Goal: Check status: Check status

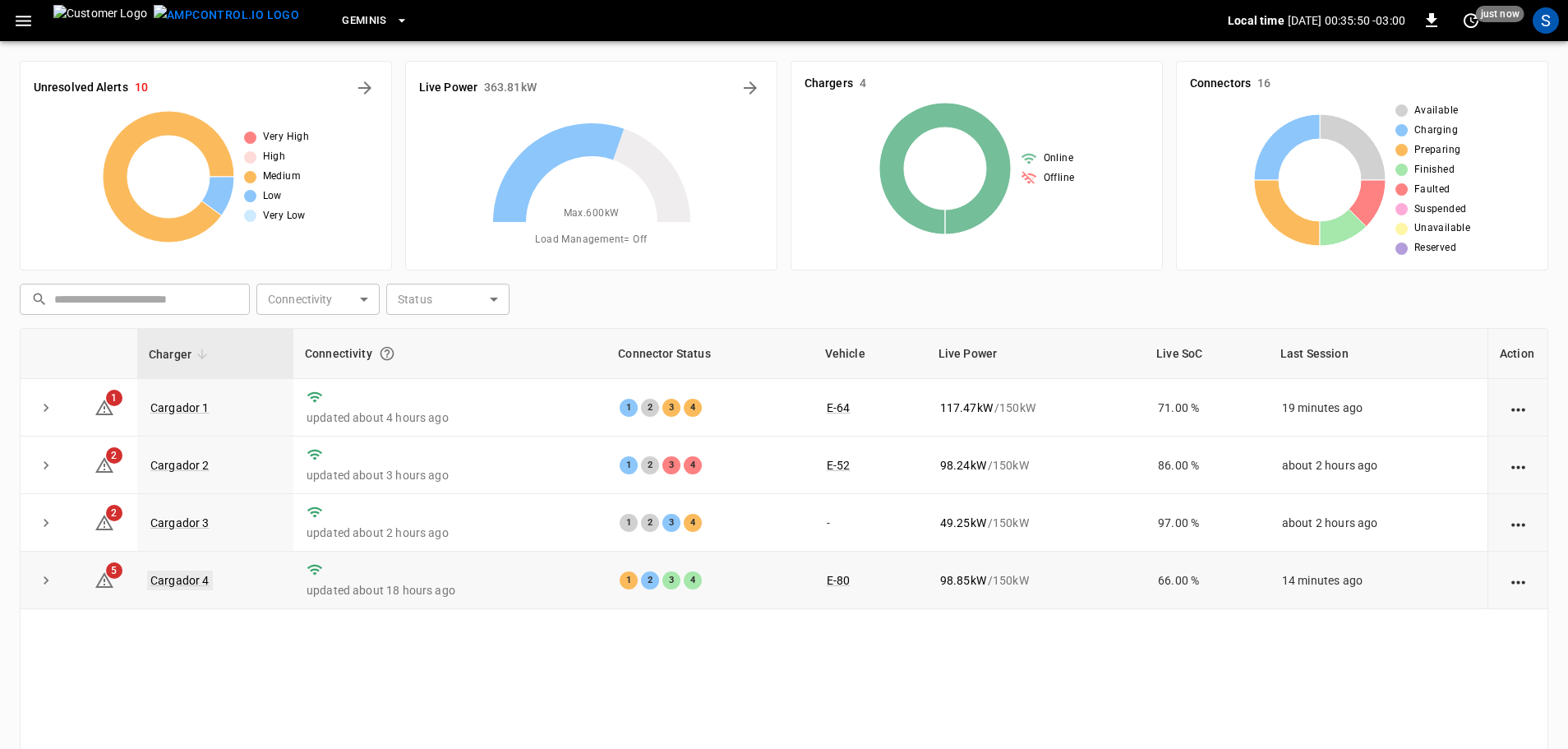
click at [197, 581] on link "Cargador 4" at bounding box center [180, 580] width 66 height 20
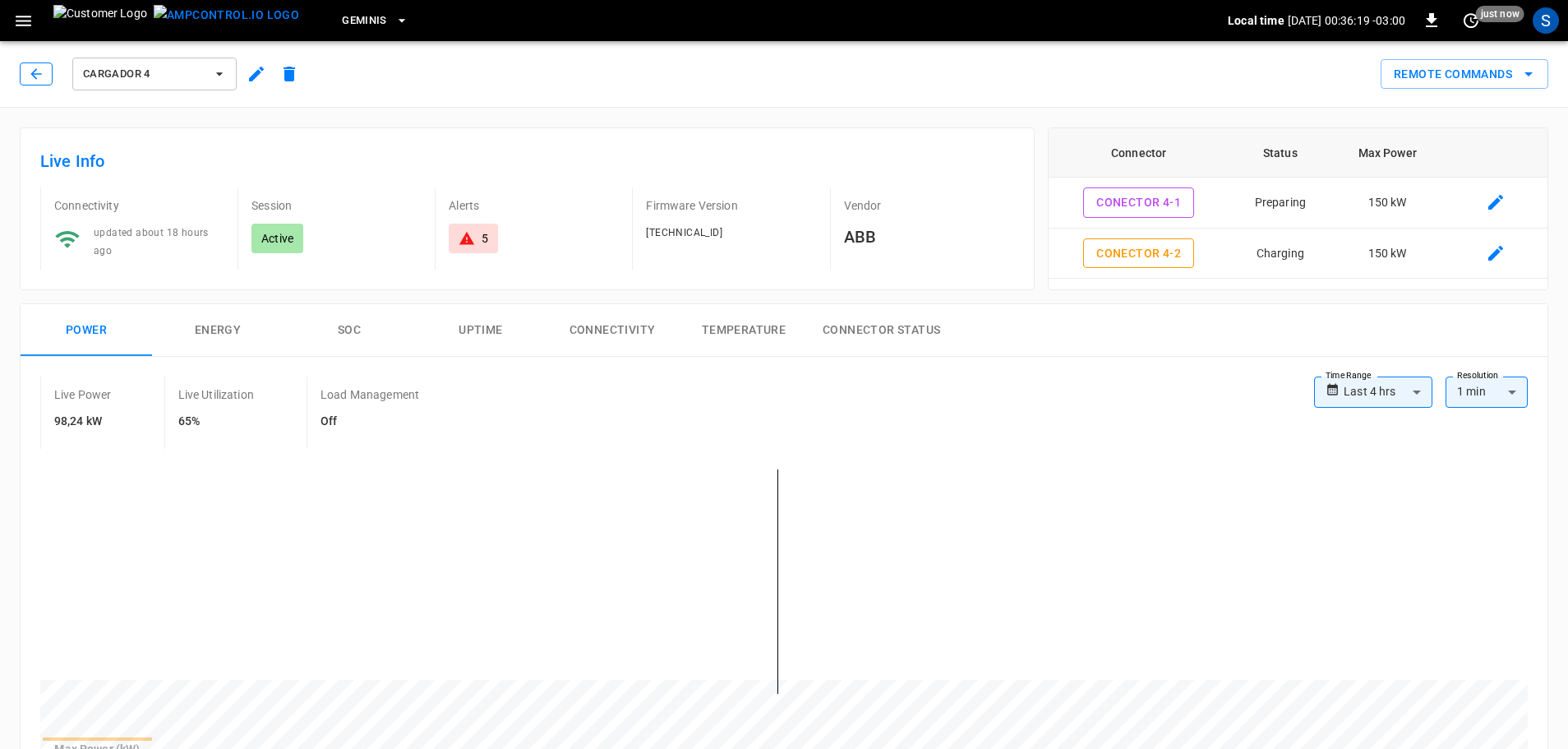
click at [38, 79] on icon "button" at bounding box center [36, 74] width 16 height 16
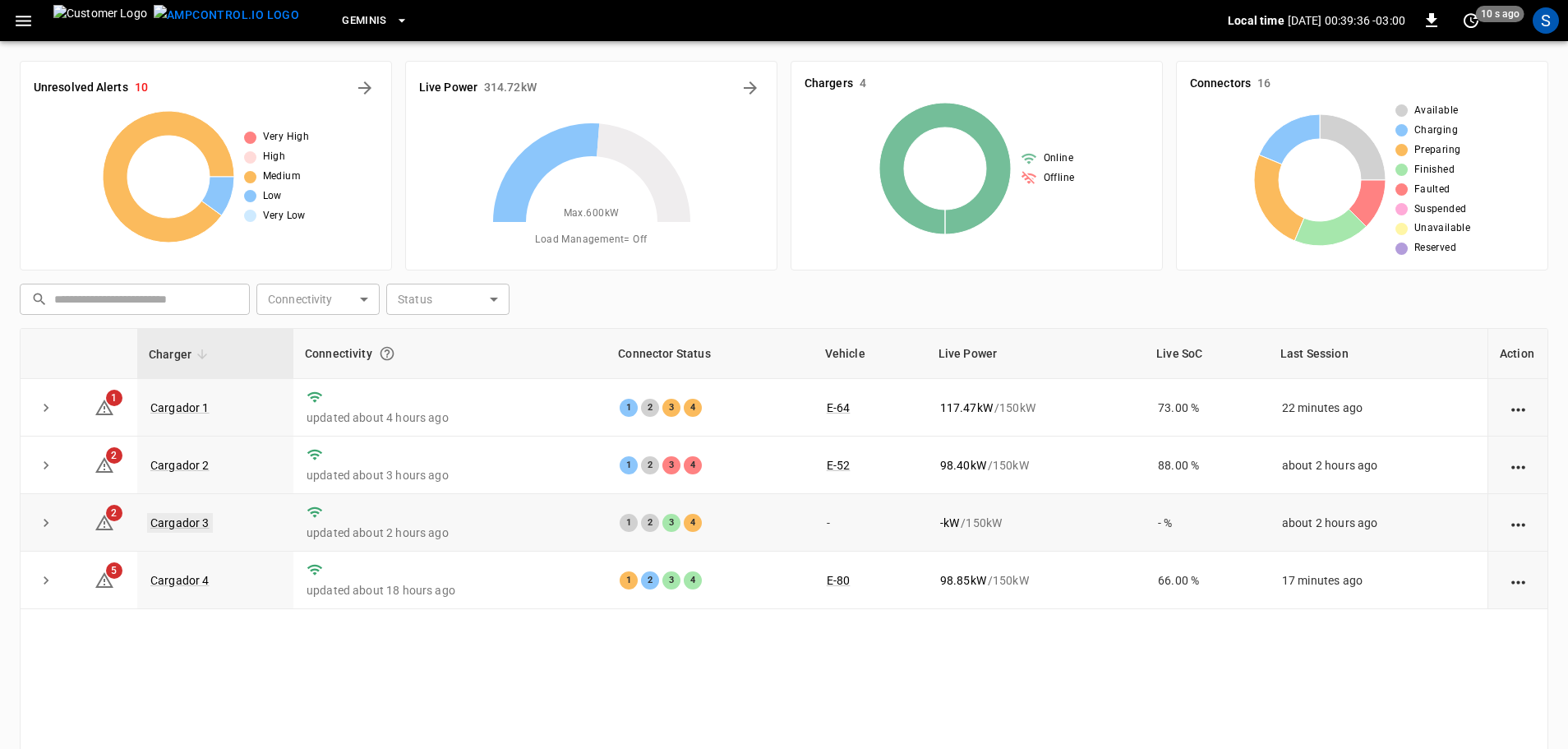
click at [196, 522] on link "Cargador 3" at bounding box center [180, 523] width 66 height 20
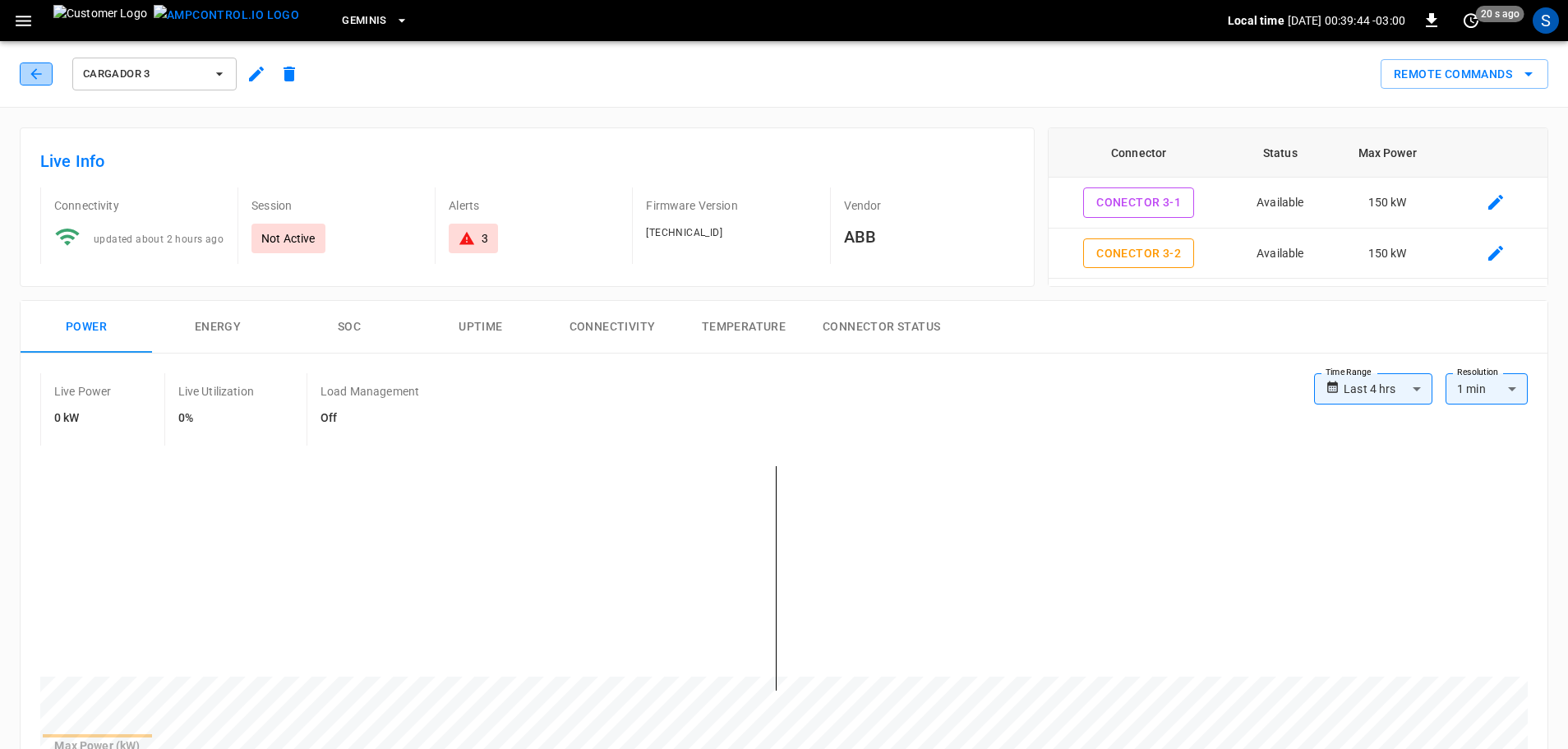
click at [22, 76] on button "button" at bounding box center [36, 74] width 33 height 23
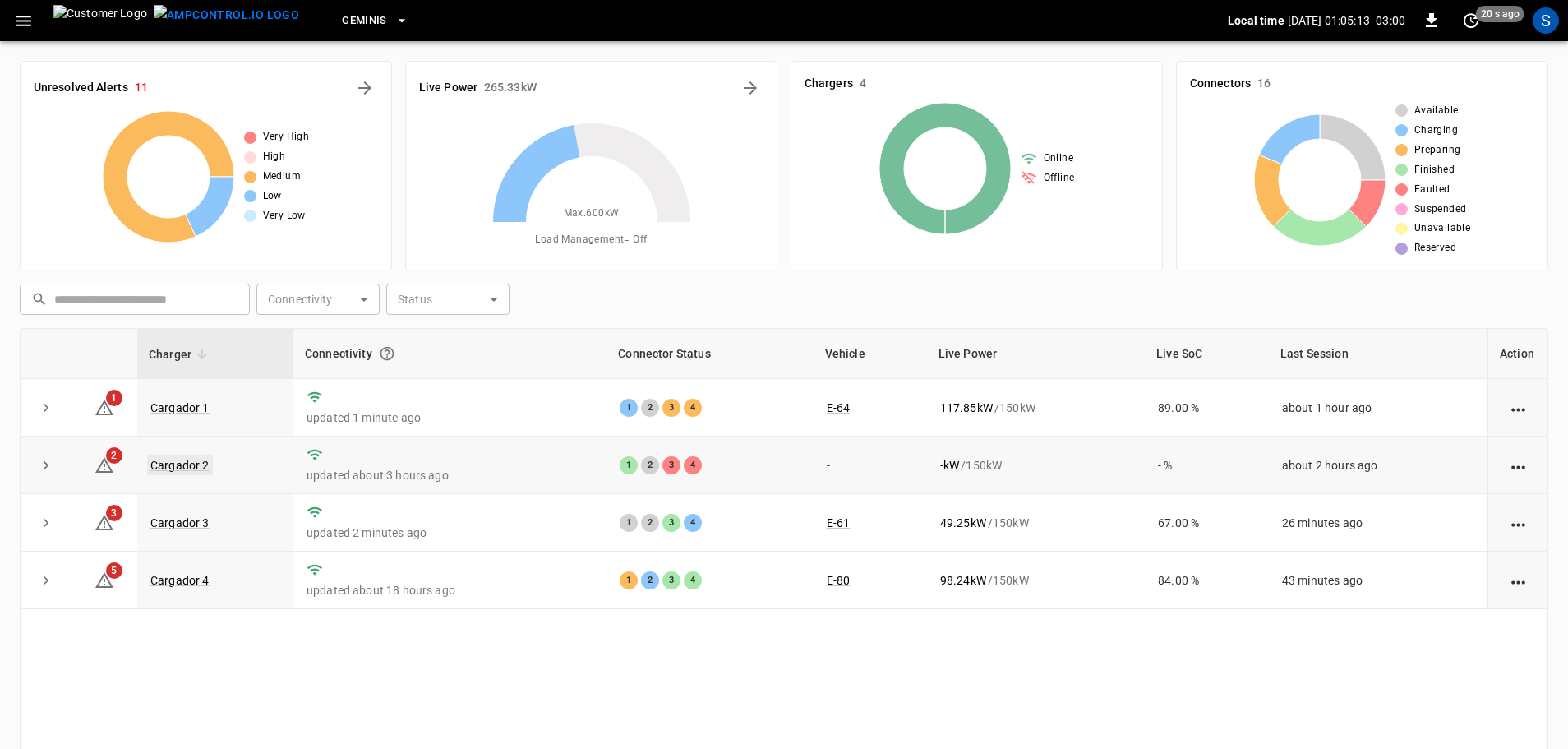
click at [199, 469] on link "Cargador 2" at bounding box center [180, 465] width 66 height 20
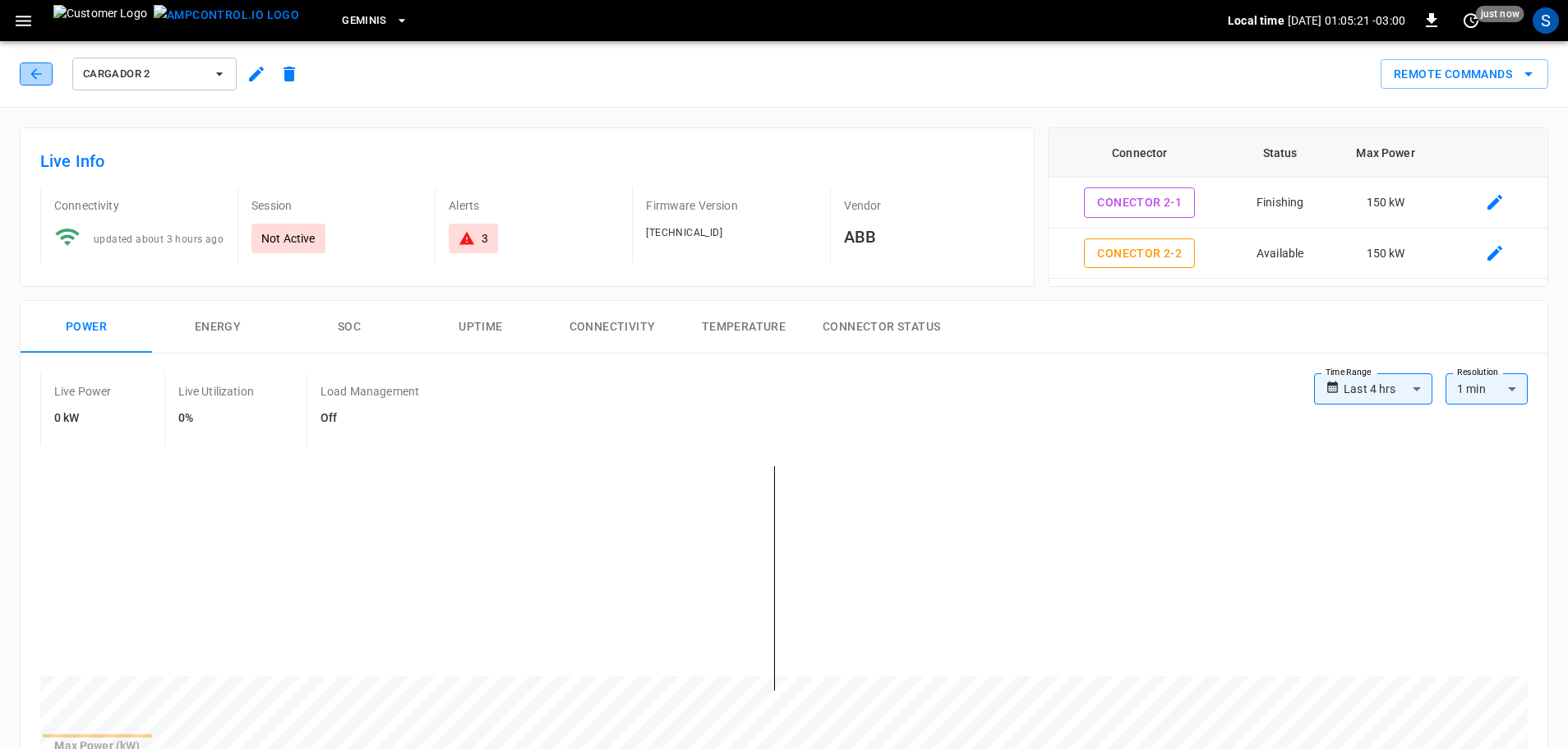
click at [34, 78] on icon "button" at bounding box center [36, 74] width 16 height 16
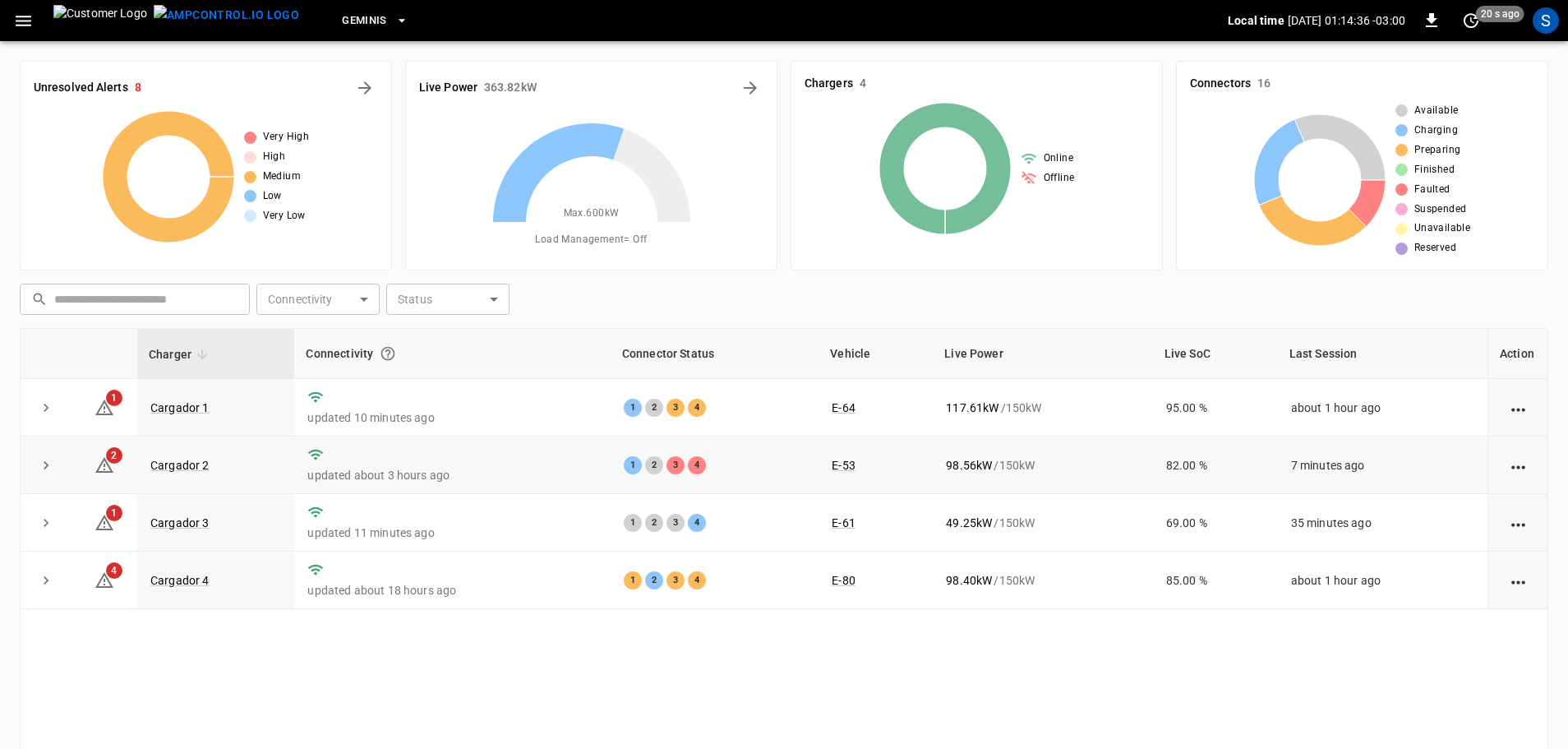
click at [850, 476] on td "E-53" at bounding box center [875, 465] width 114 height 57
click at [184, 403] on link "Cargador 1" at bounding box center [180, 408] width 66 height 20
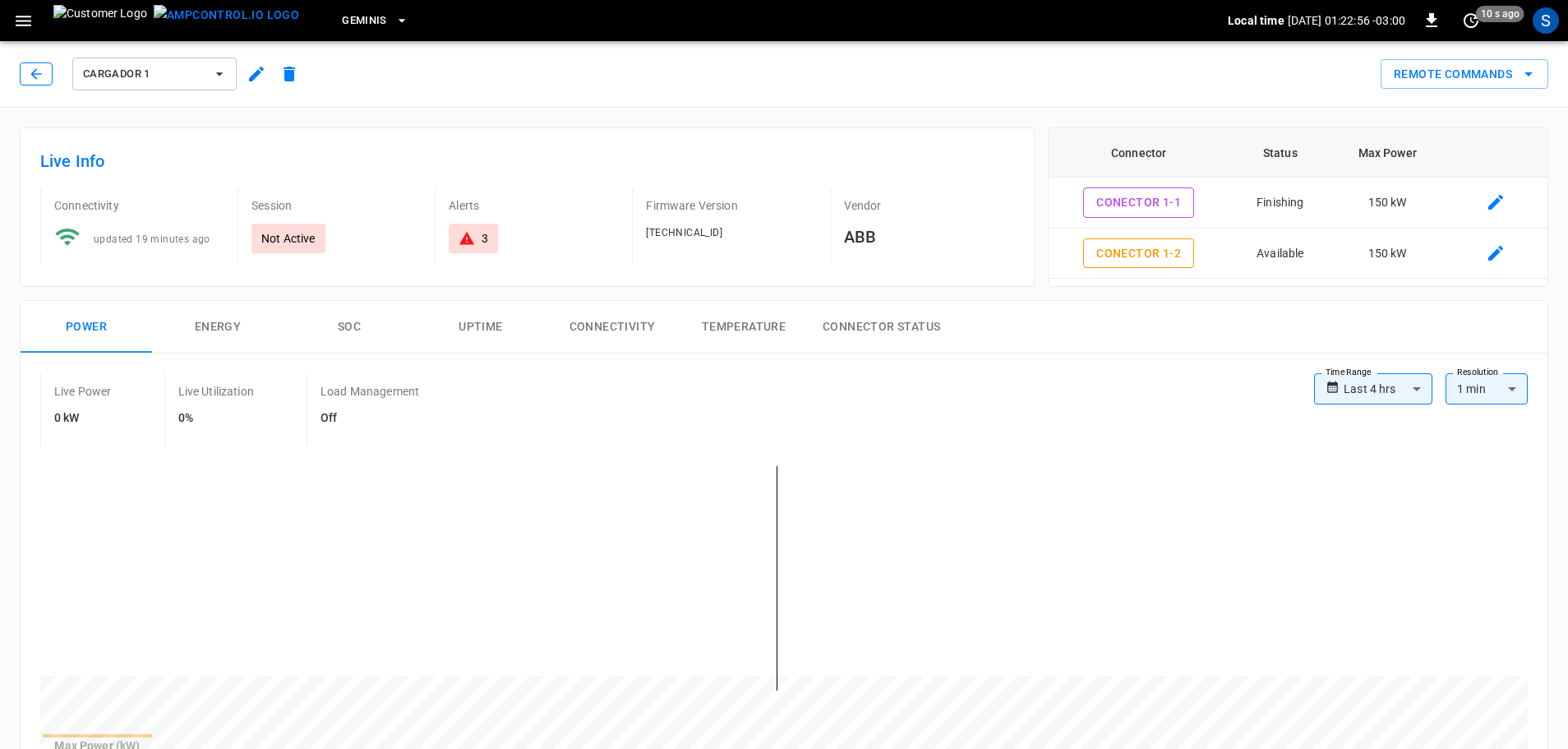
click at [45, 71] on button "button" at bounding box center [36, 74] width 33 height 23
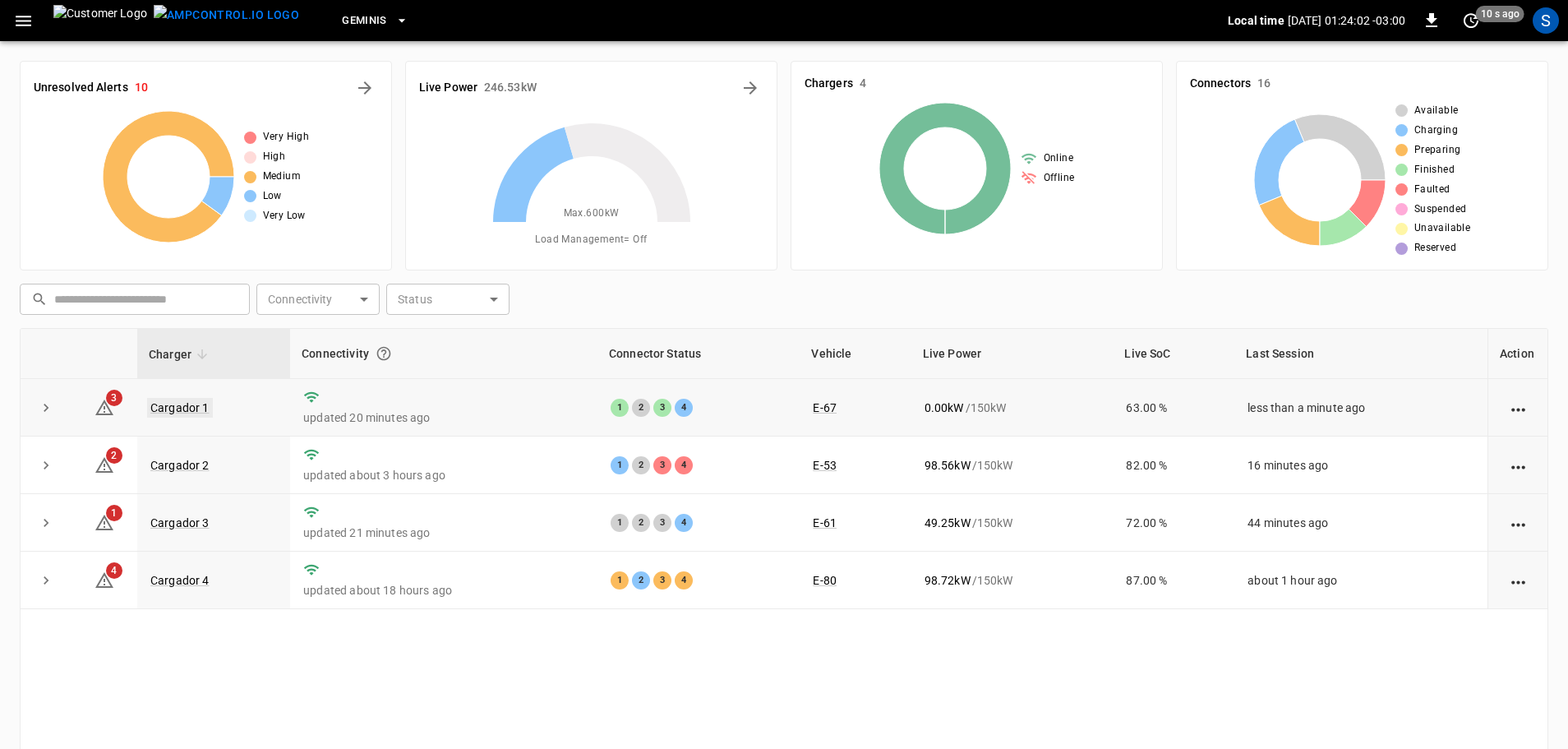
click at [193, 411] on link "Cargador 1" at bounding box center [180, 408] width 66 height 20
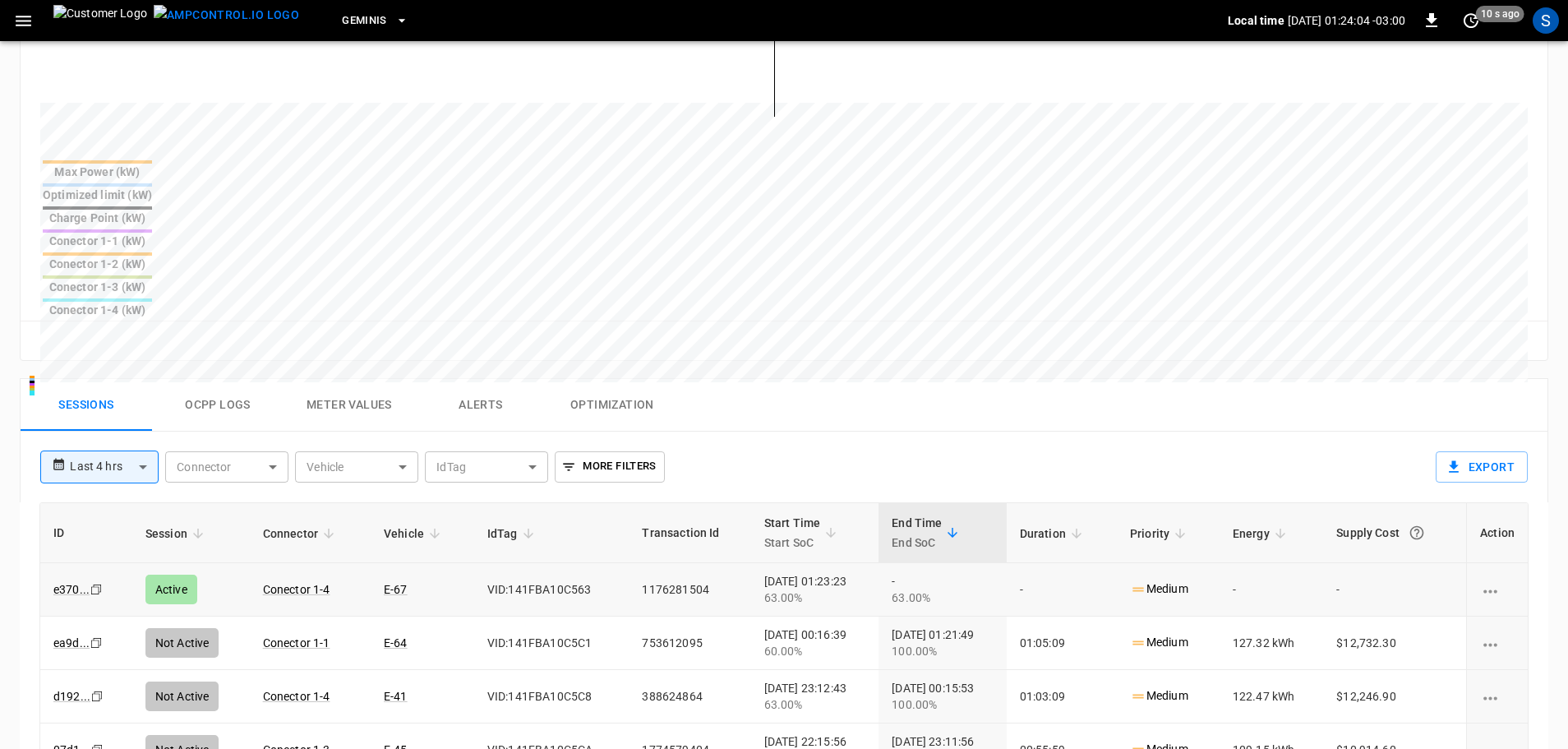
scroll to position [576, 0]
click at [134, 342] on body "**********" at bounding box center [789, 256] width 1578 height 1664
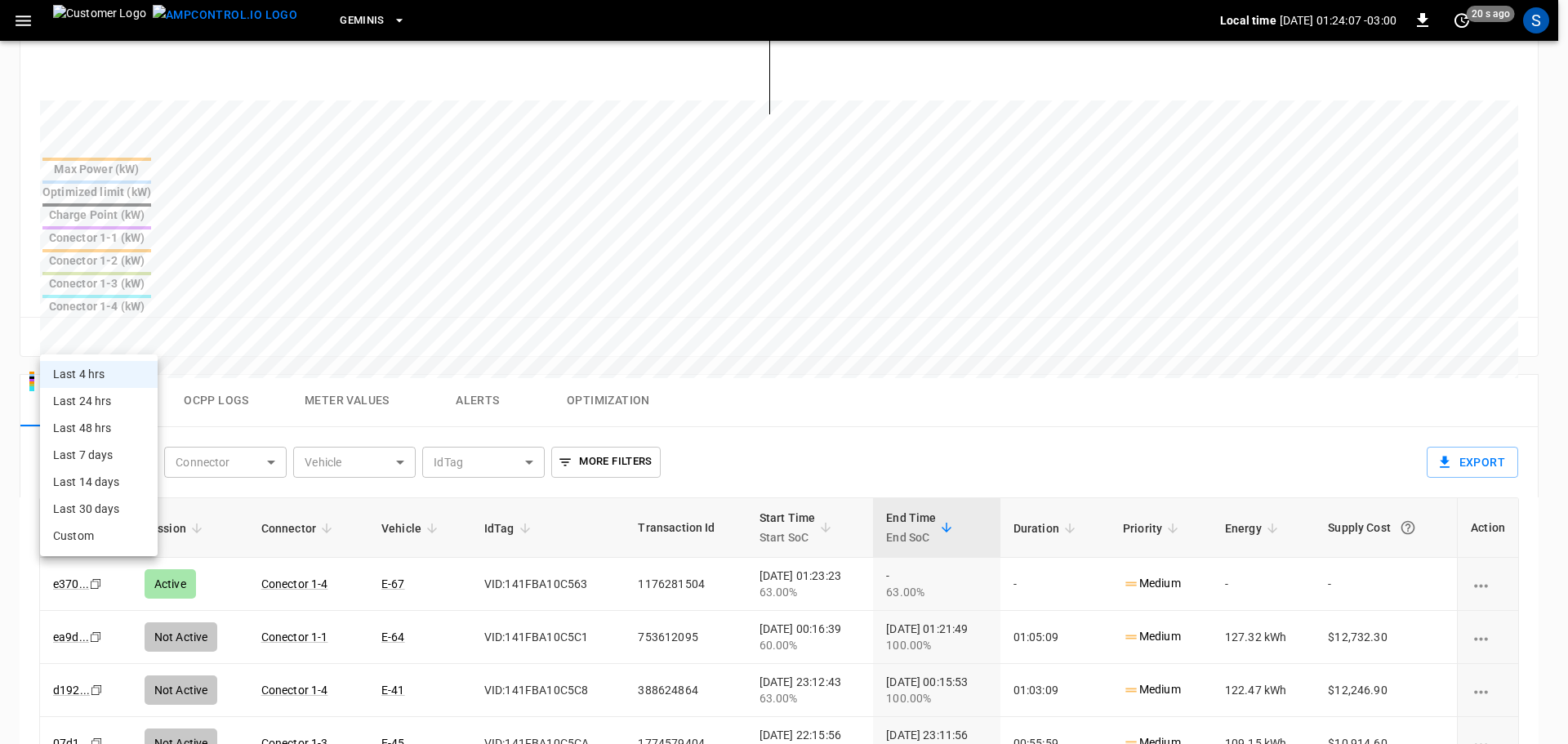
click at [92, 405] on li "Last 24 hrs" at bounding box center [98, 401] width 118 height 27
type input "**********"
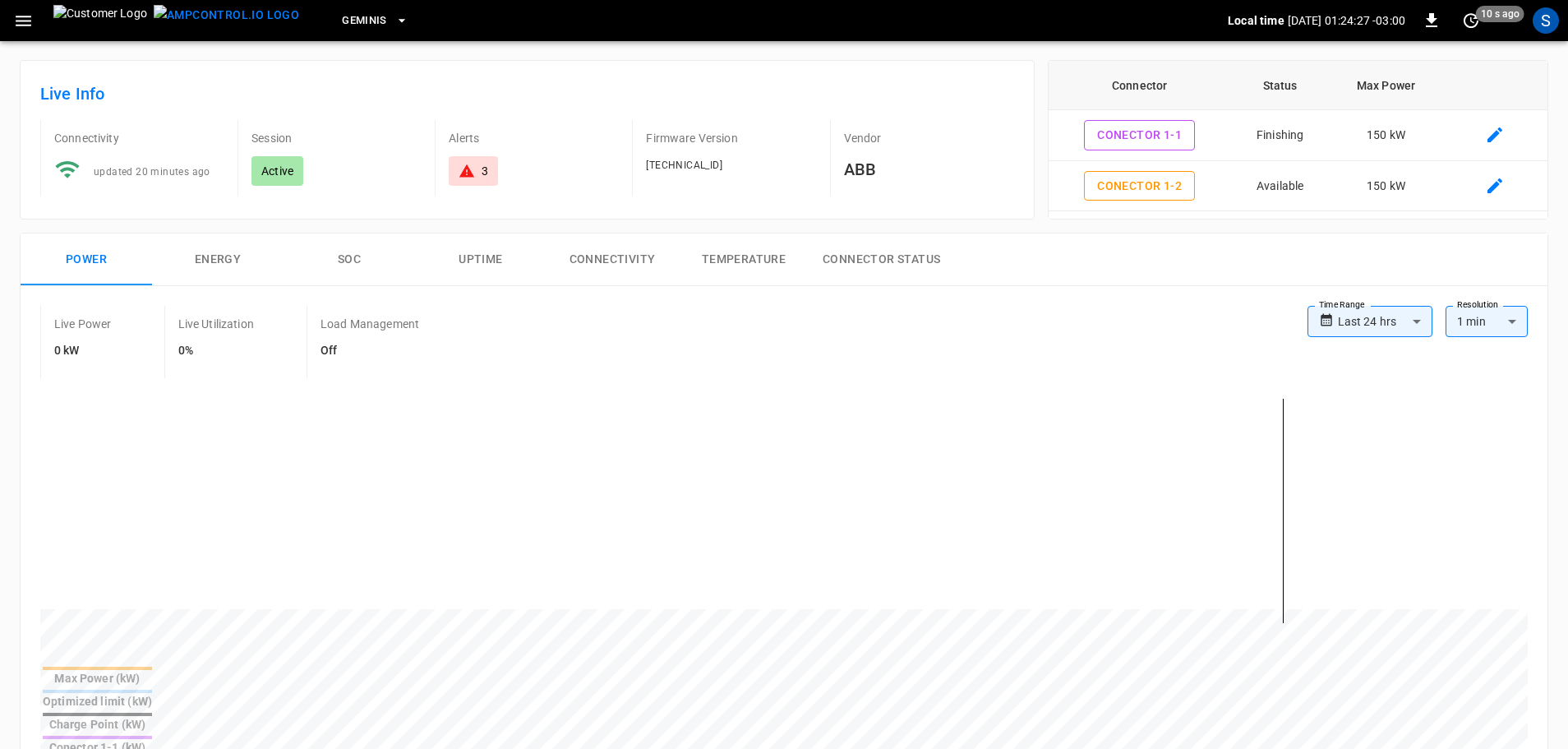
scroll to position [0, 0]
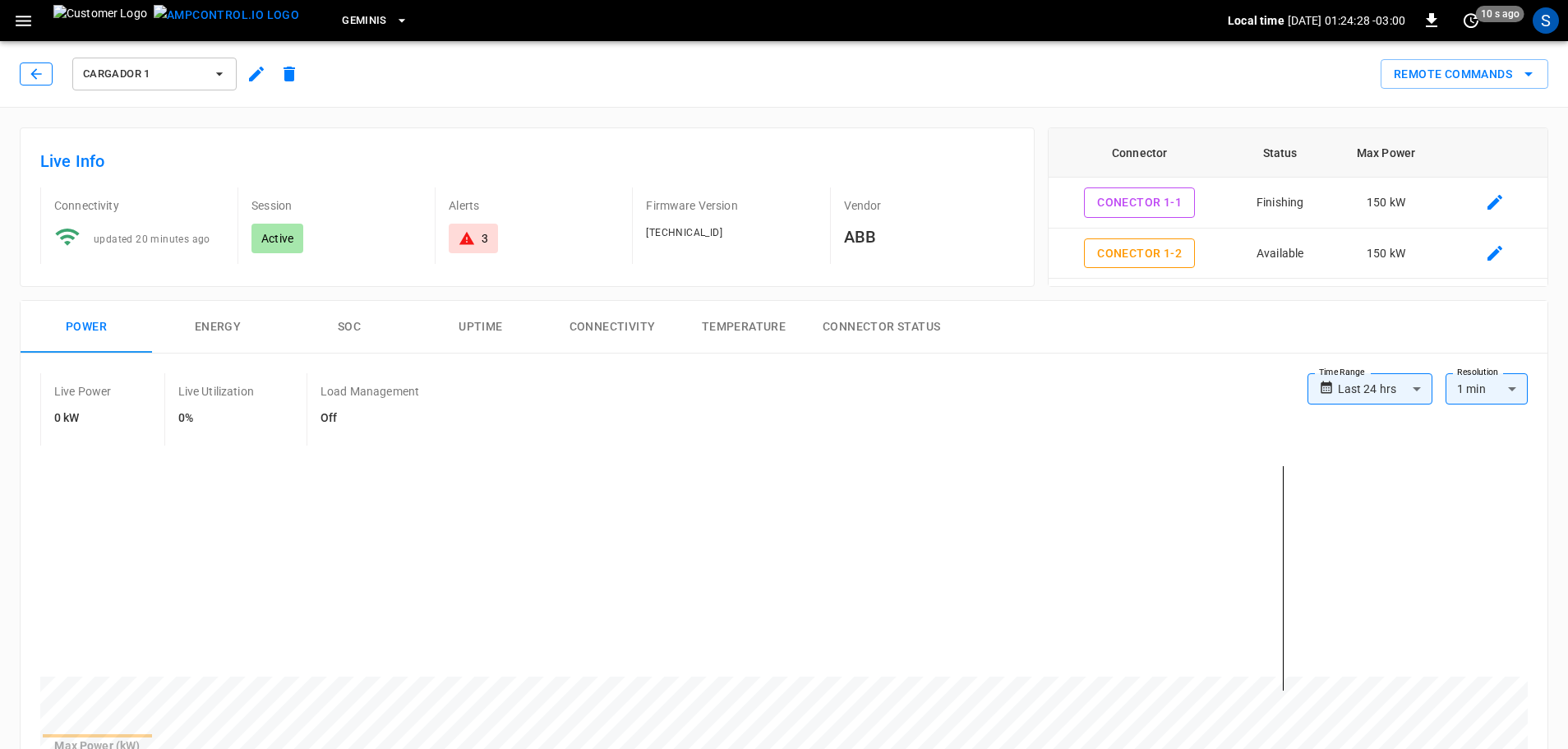
click at [46, 74] on button "button" at bounding box center [36, 74] width 33 height 23
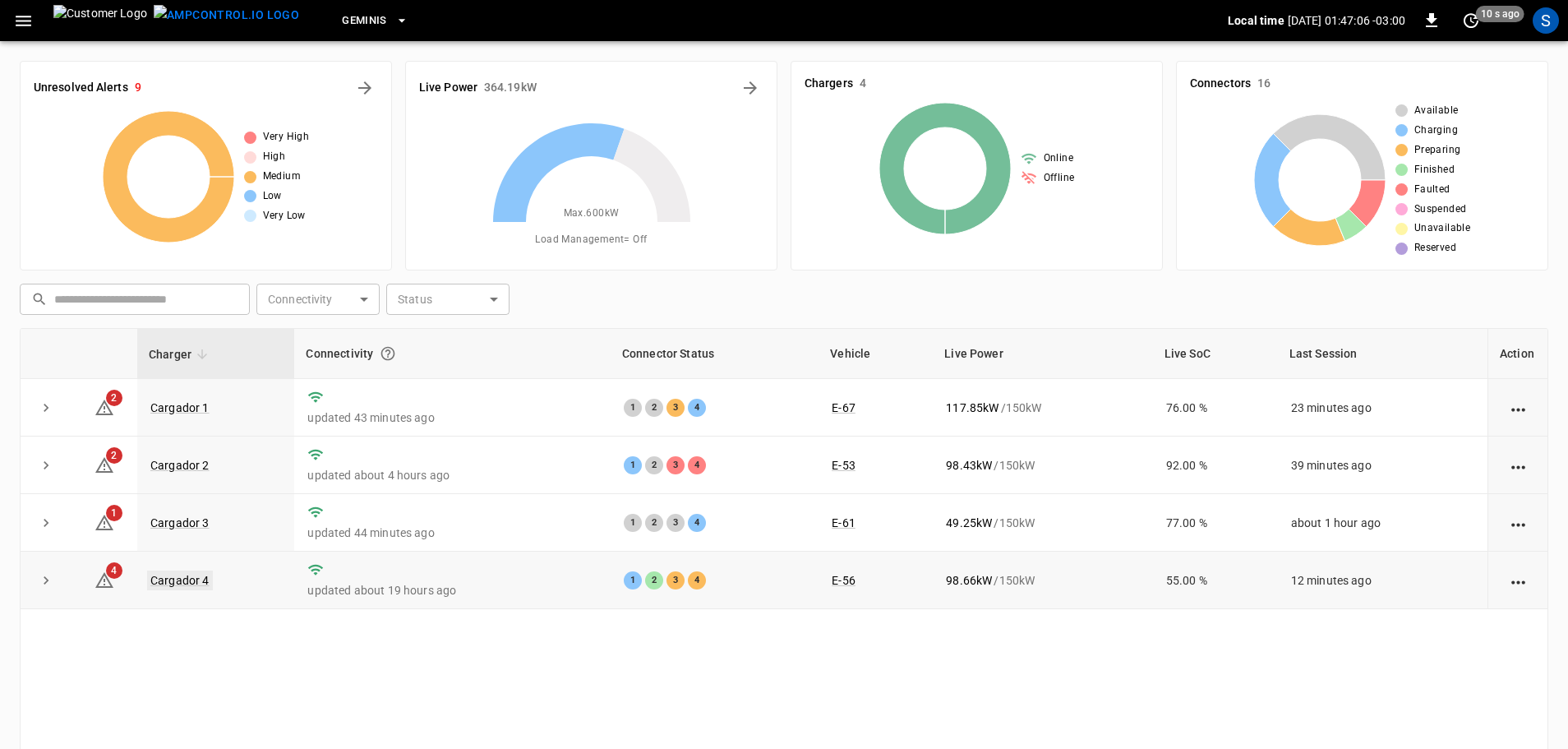
click at [181, 582] on link "Cargador 4" at bounding box center [180, 580] width 66 height 20
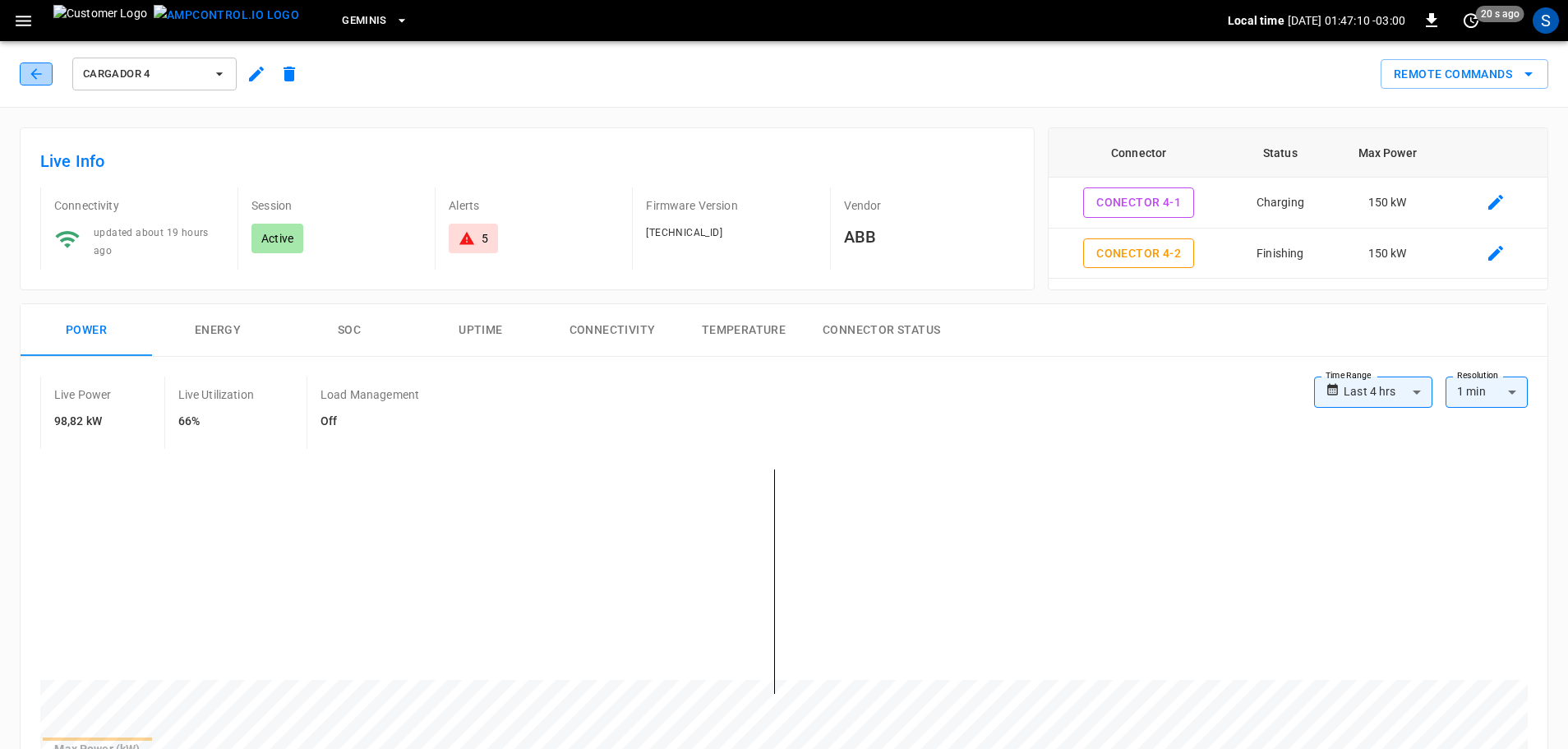
click at [29, 72] on icon "button" at bounding box center [36, 74] width 16 height 16
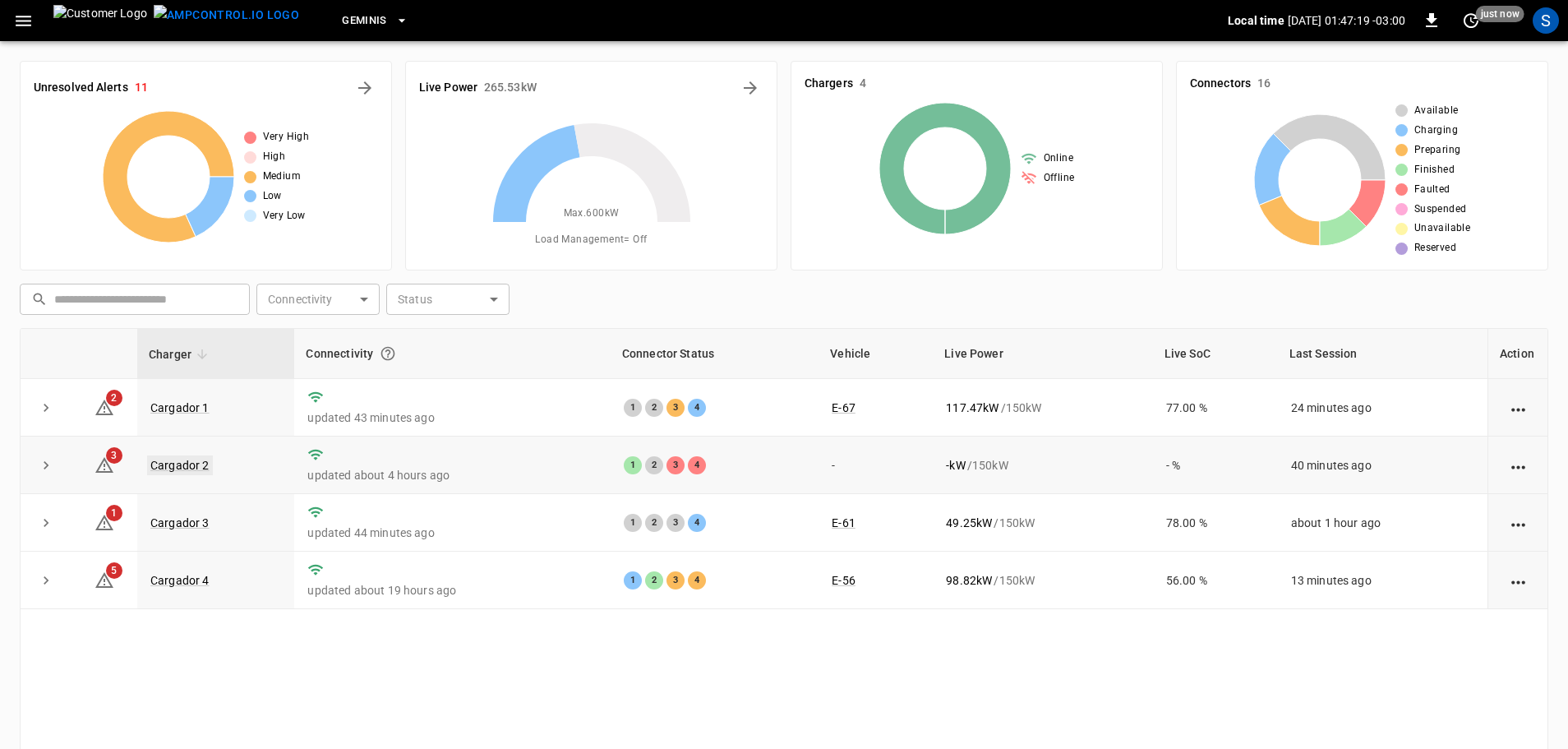
click at [207, 464] on link "Cargador 2" at bounding box center [180, 465] width 66 height 20
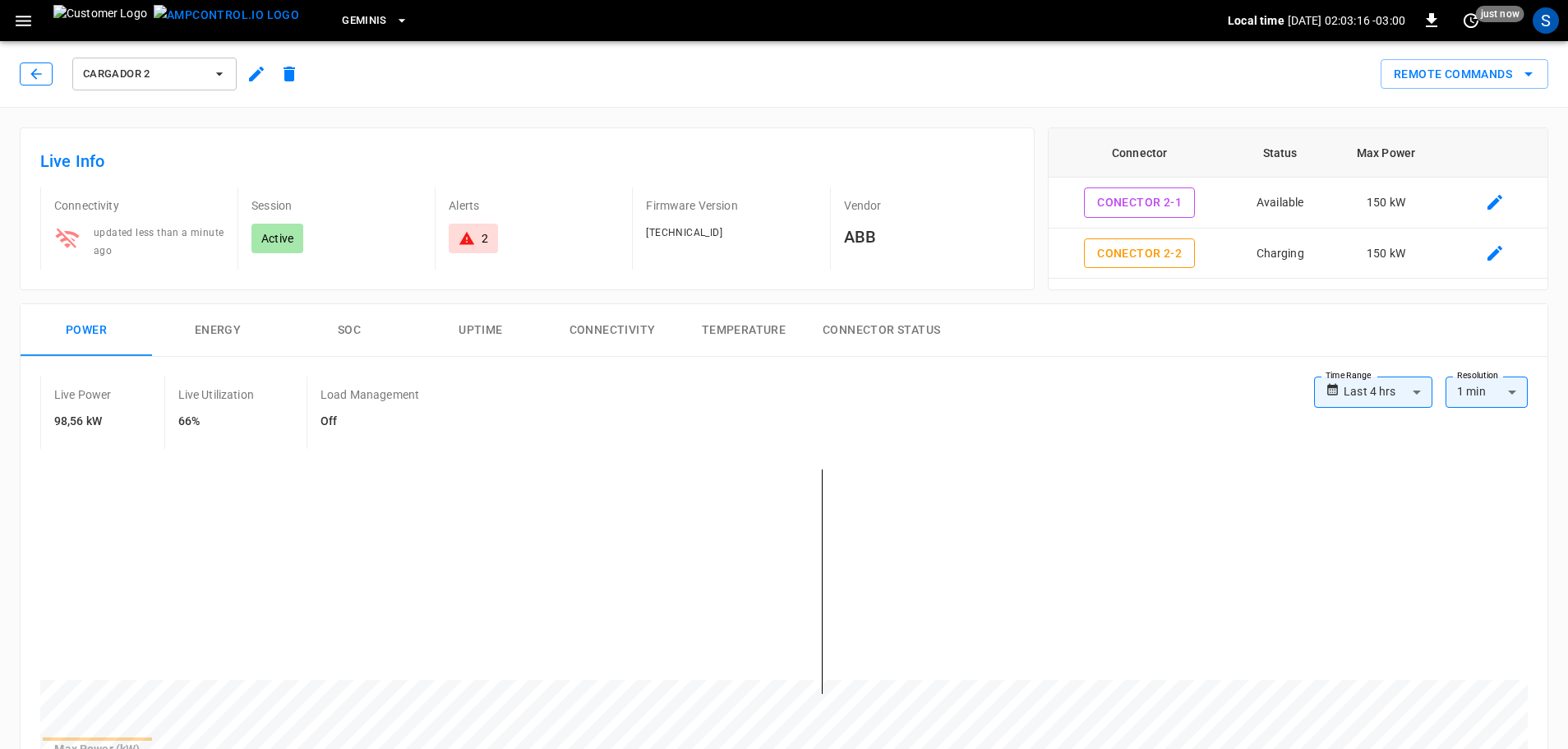
click at [37, 76] on icon "button" at bounding box center [36, 74] width 16 height 16
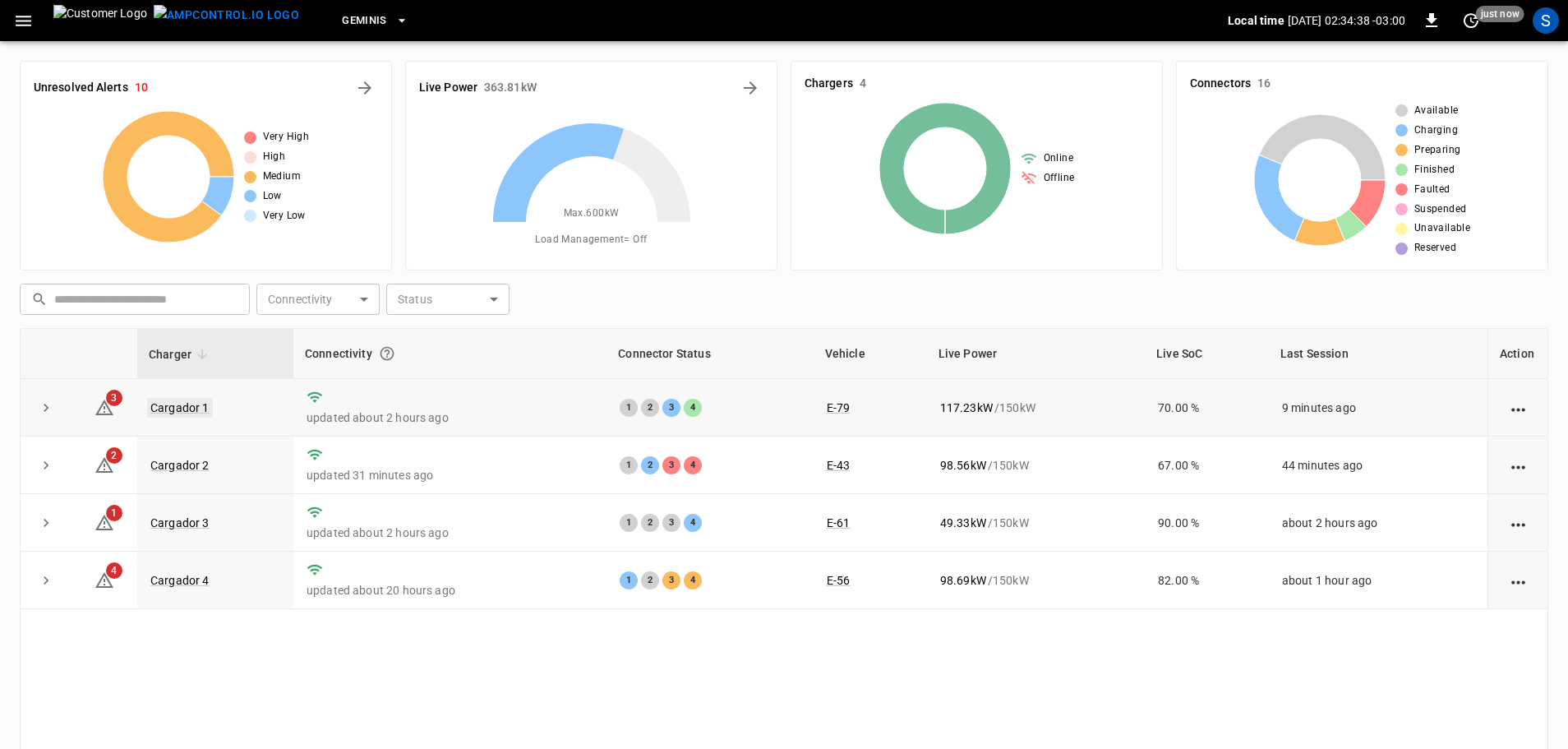
click at [196, 402] on link "Cargador 1" at bounding box center [180, 408] width 66 height 20
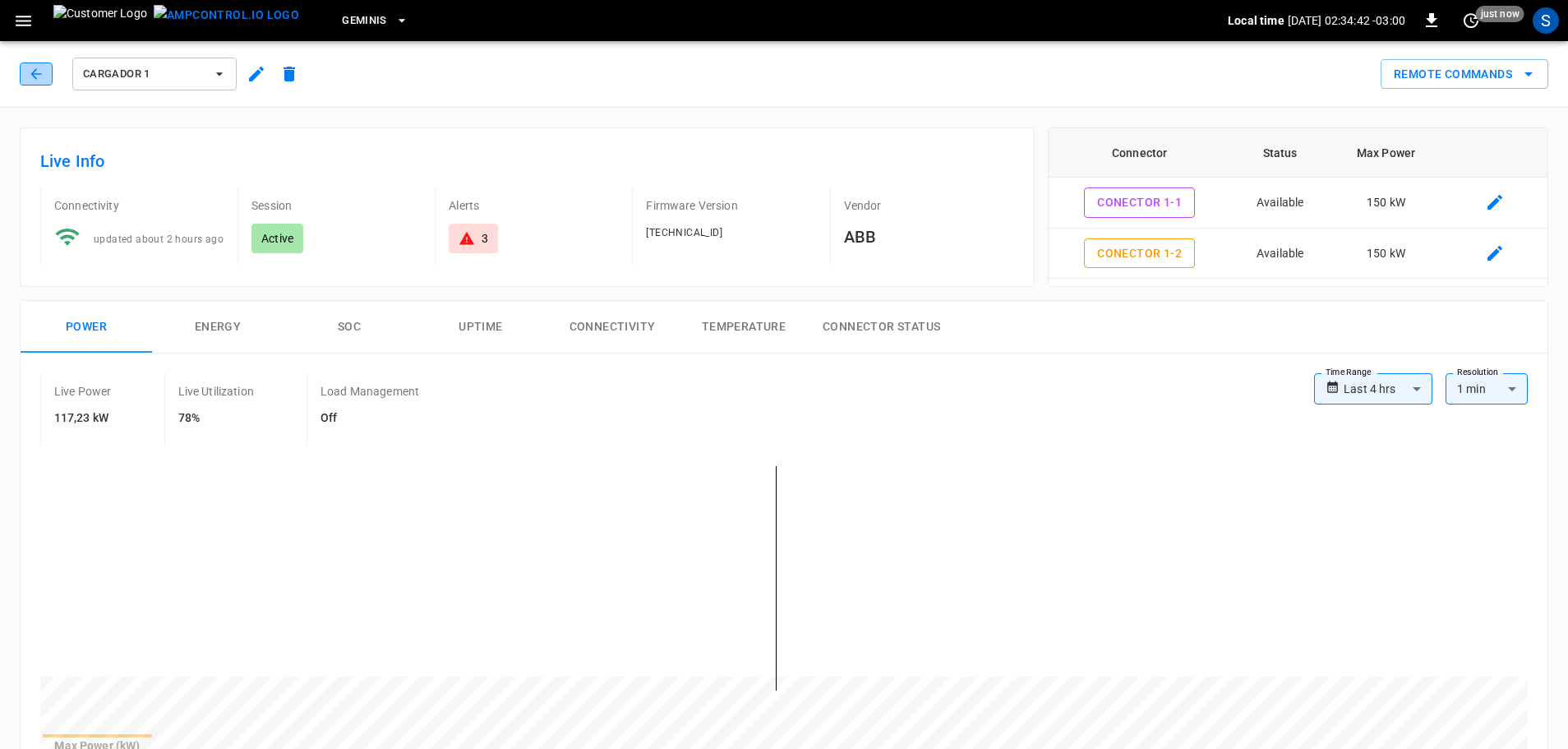
click at [52, 78] on button "button" at bounding box center [36, 74] width 33 height 23
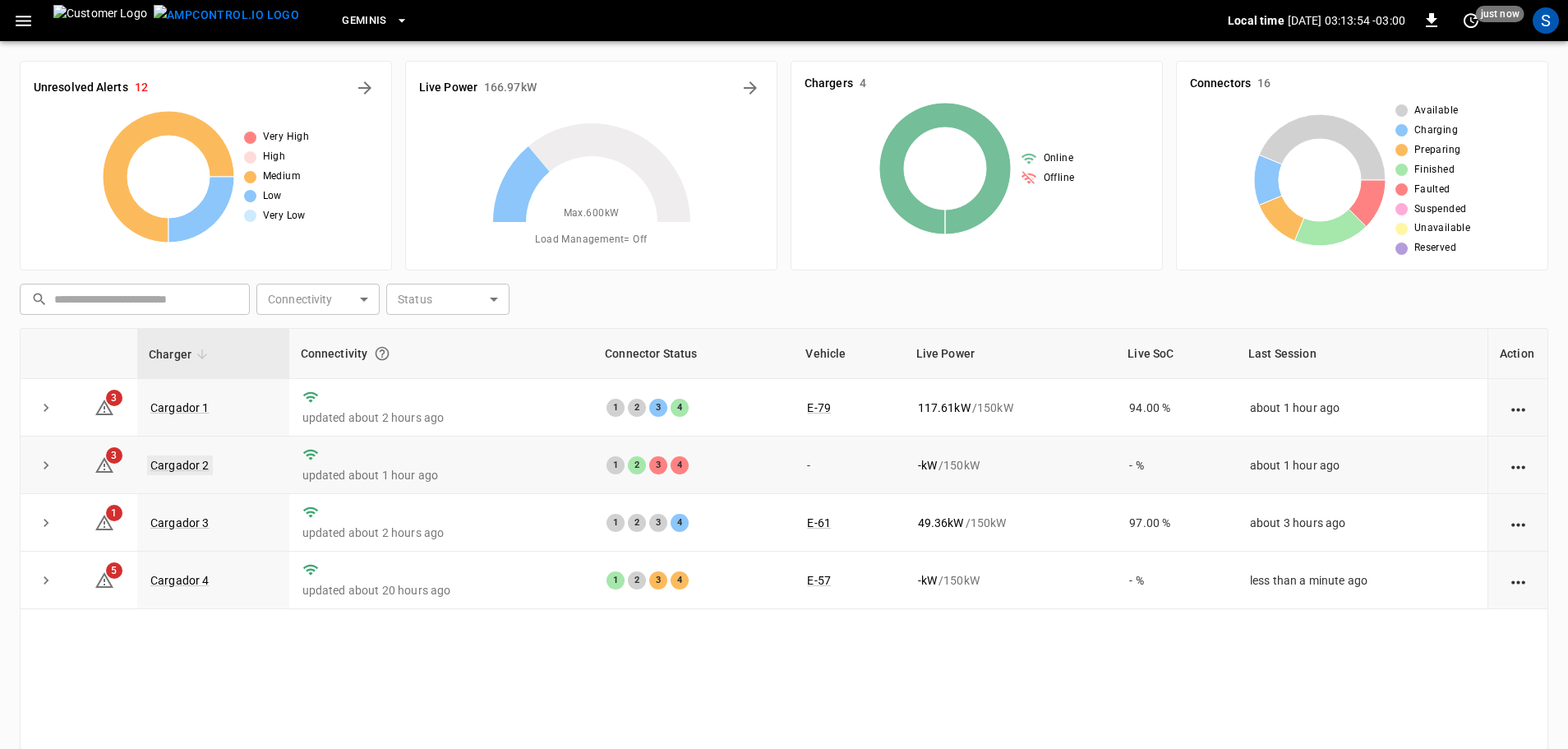
click at [192, 470] on link "Cargador 2" at bounding box center [180, 465] width 66 height 20
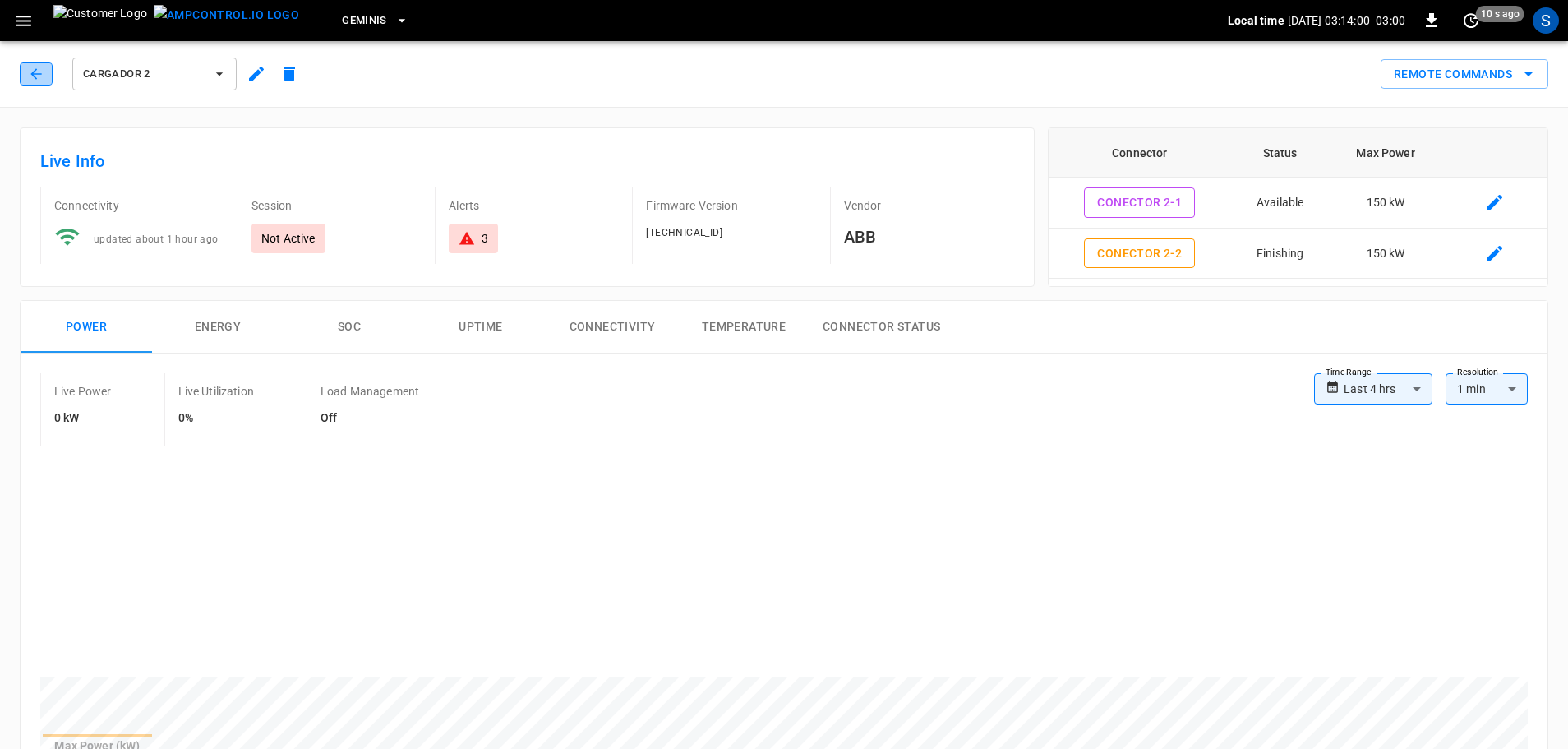
click at [38, 80] on icon "button" at bounding box center [36, 74] width 16 height 16
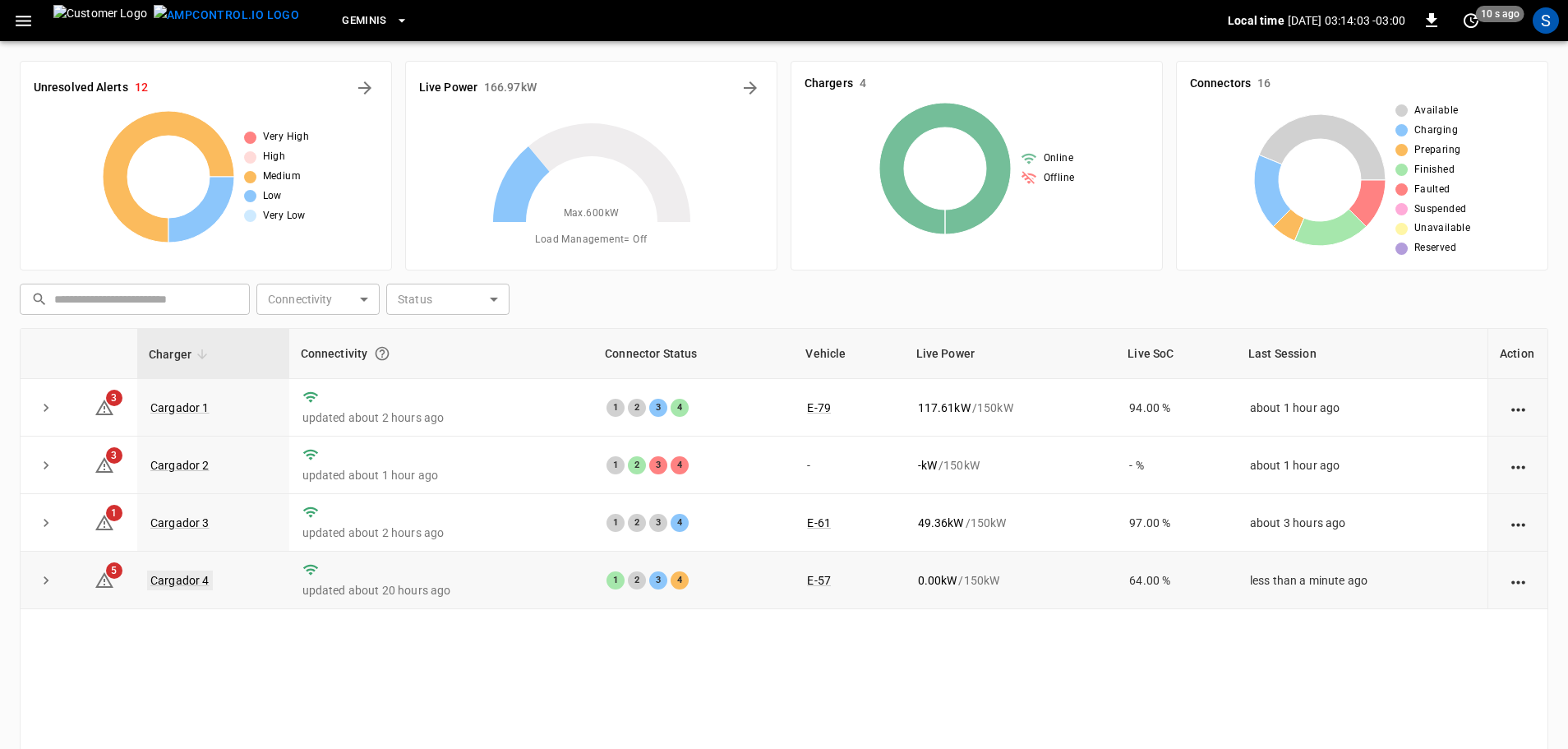
click at [183, 586] on link "Cargador 4" at bounding box center [180, 580] width 66 height 20
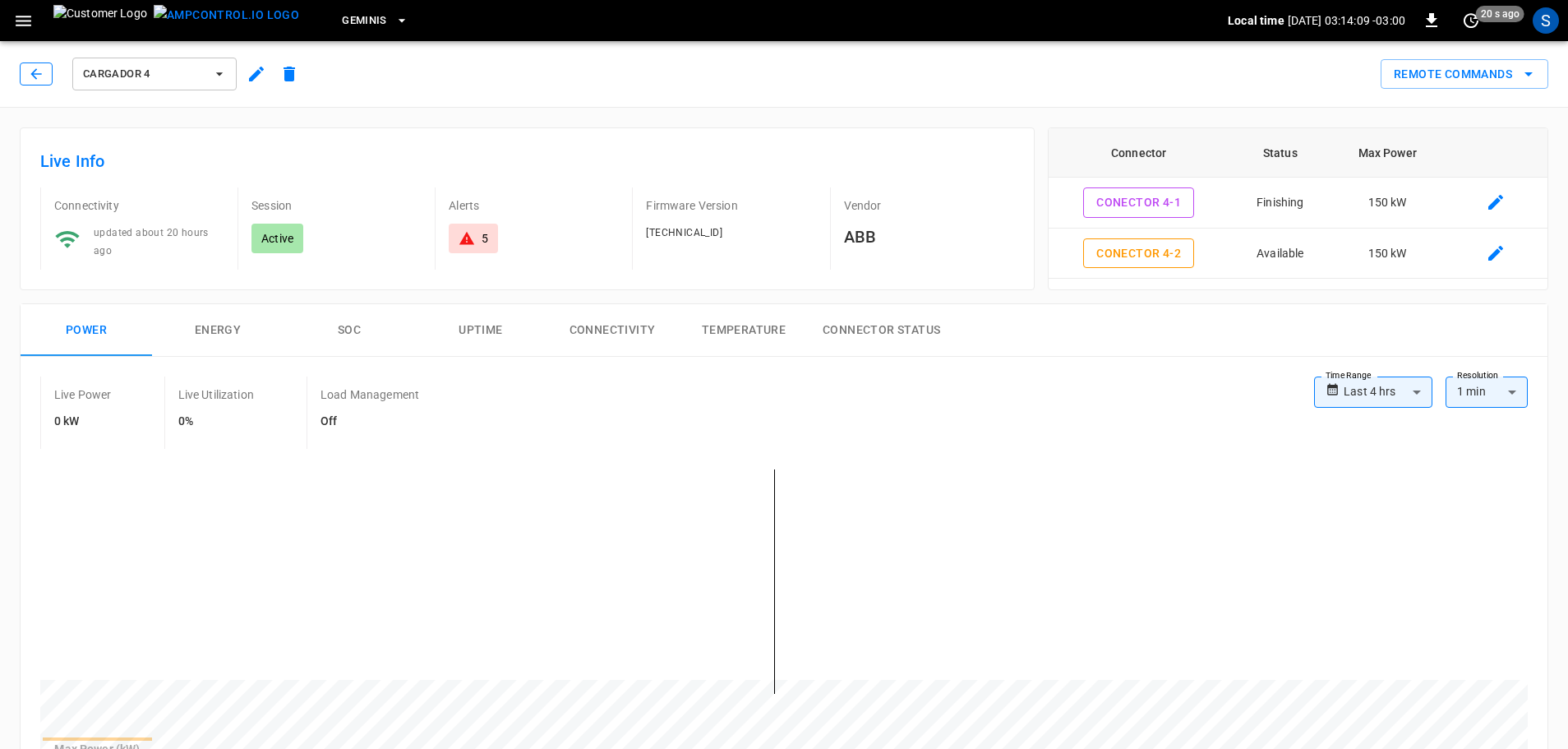
click at [37, 80] on icon "button" at bounding box center [36, 74] width 16 height 16
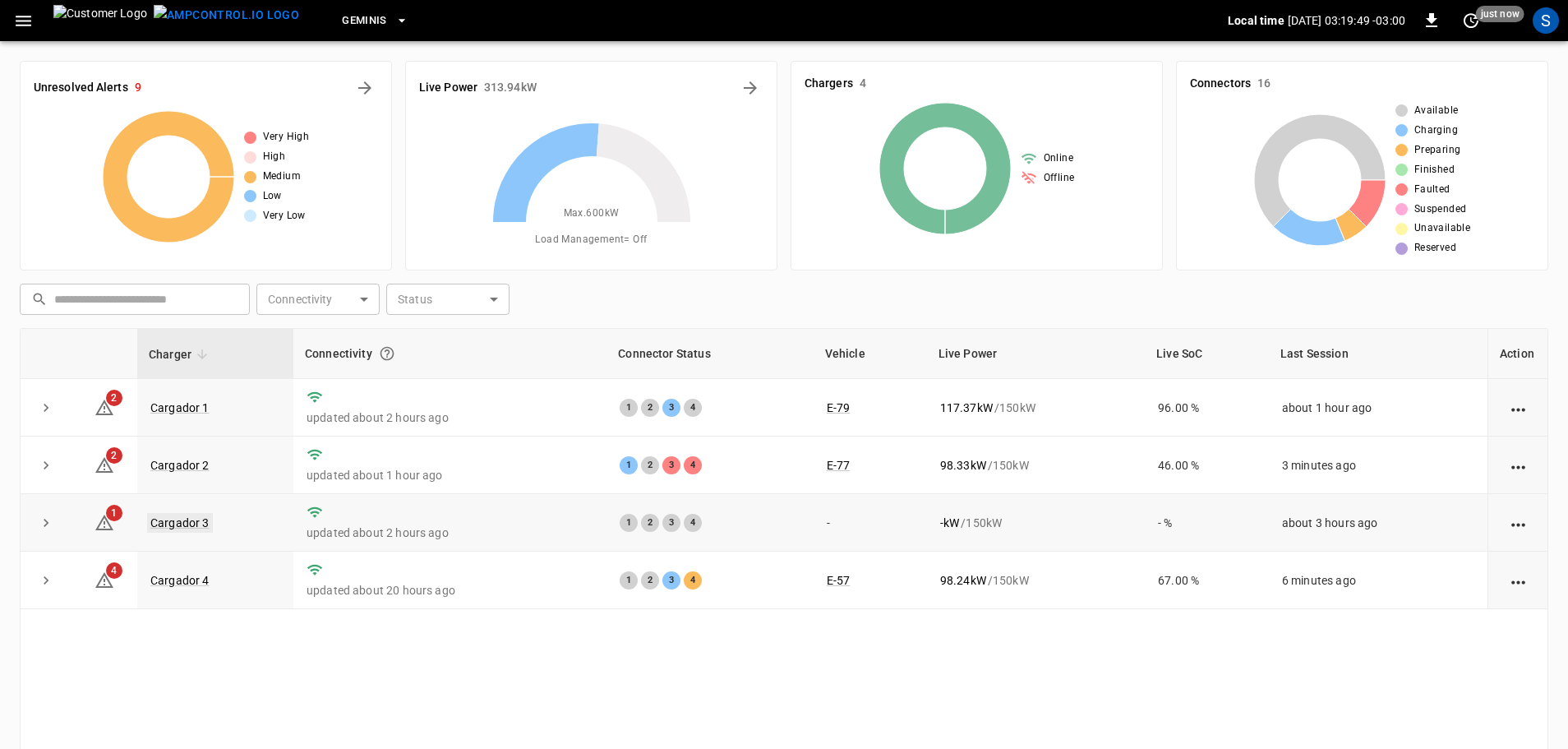
click at [197, 525] on link "Cargador 3" at bounding box center [180, 523] width 66 height 20
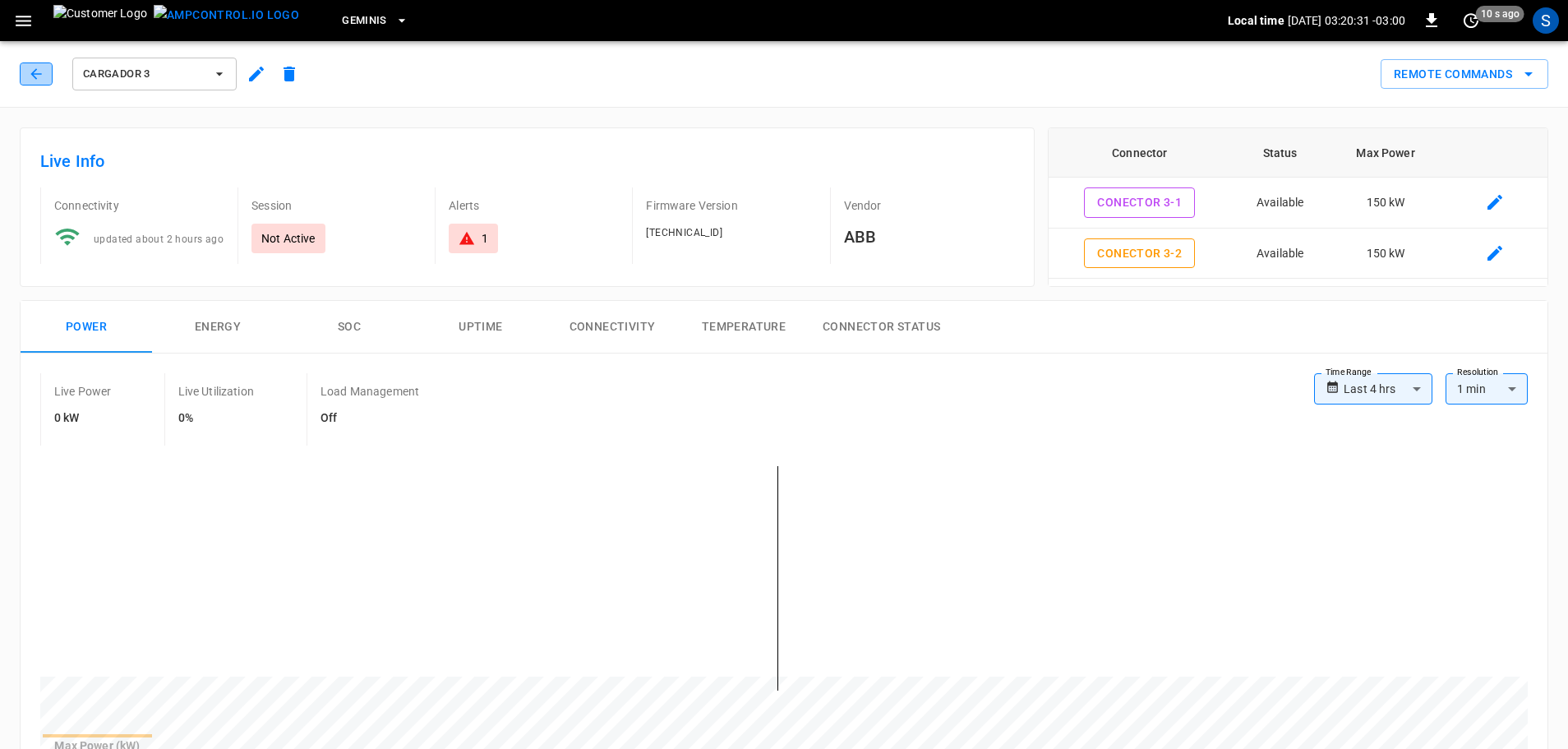
click at [37, 79] on icon "button" at bounding box center [36, 74] width 16 height 16
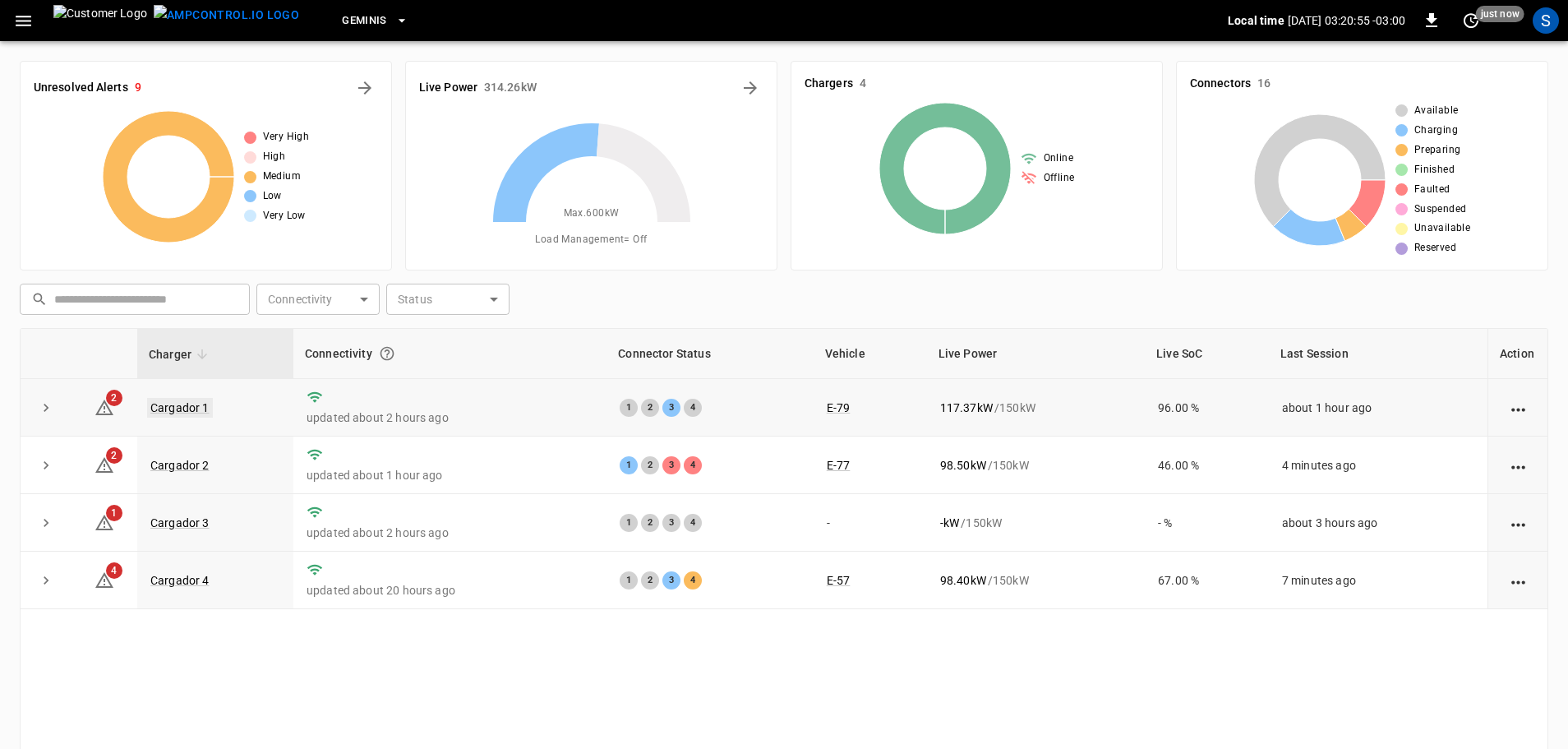
click at [198, 404] on link "Cargador 1" at bounding box center [180, 408] width 66 height 20
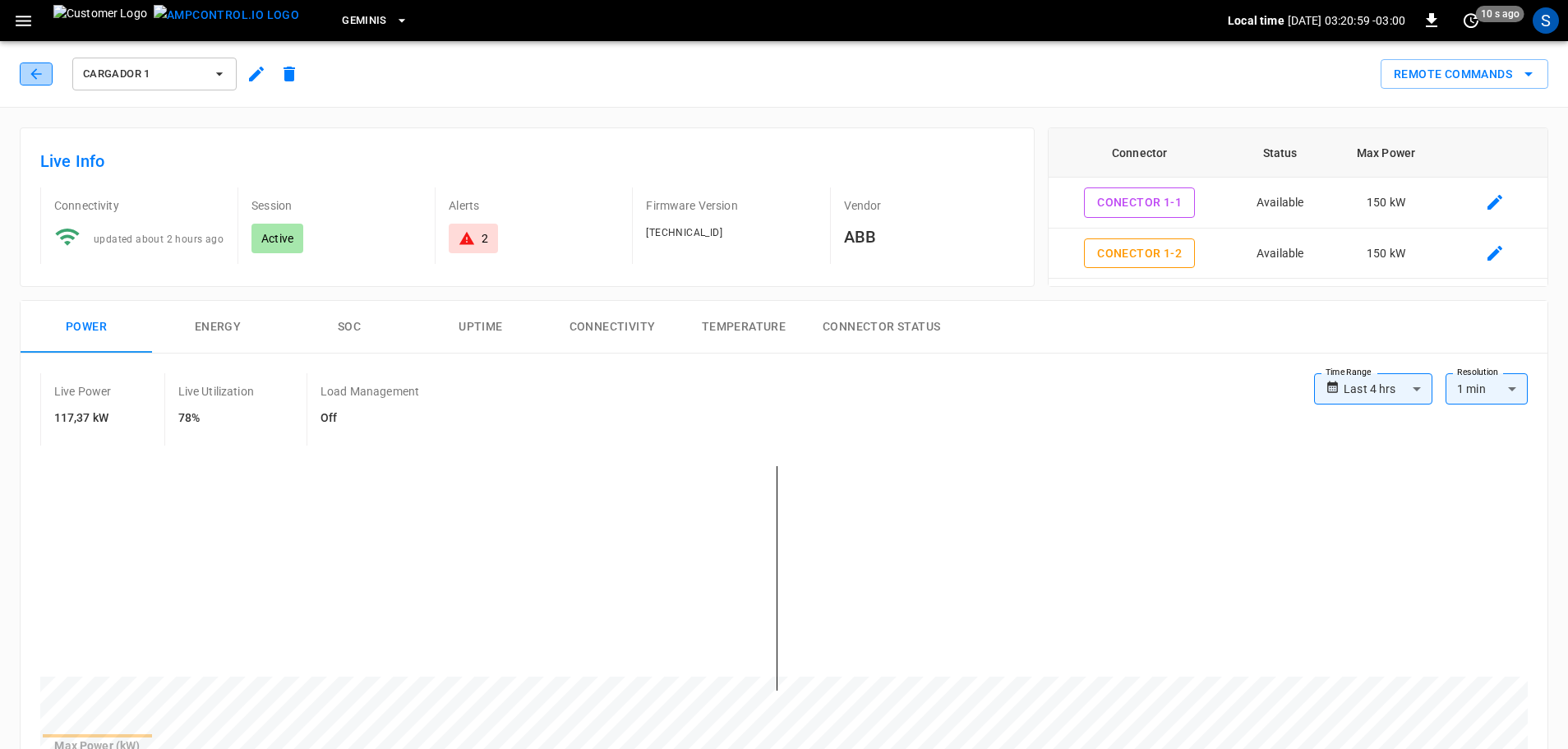
click at [39, 79] on icon "button" at bounding box center [36, 74] width 16 height 16
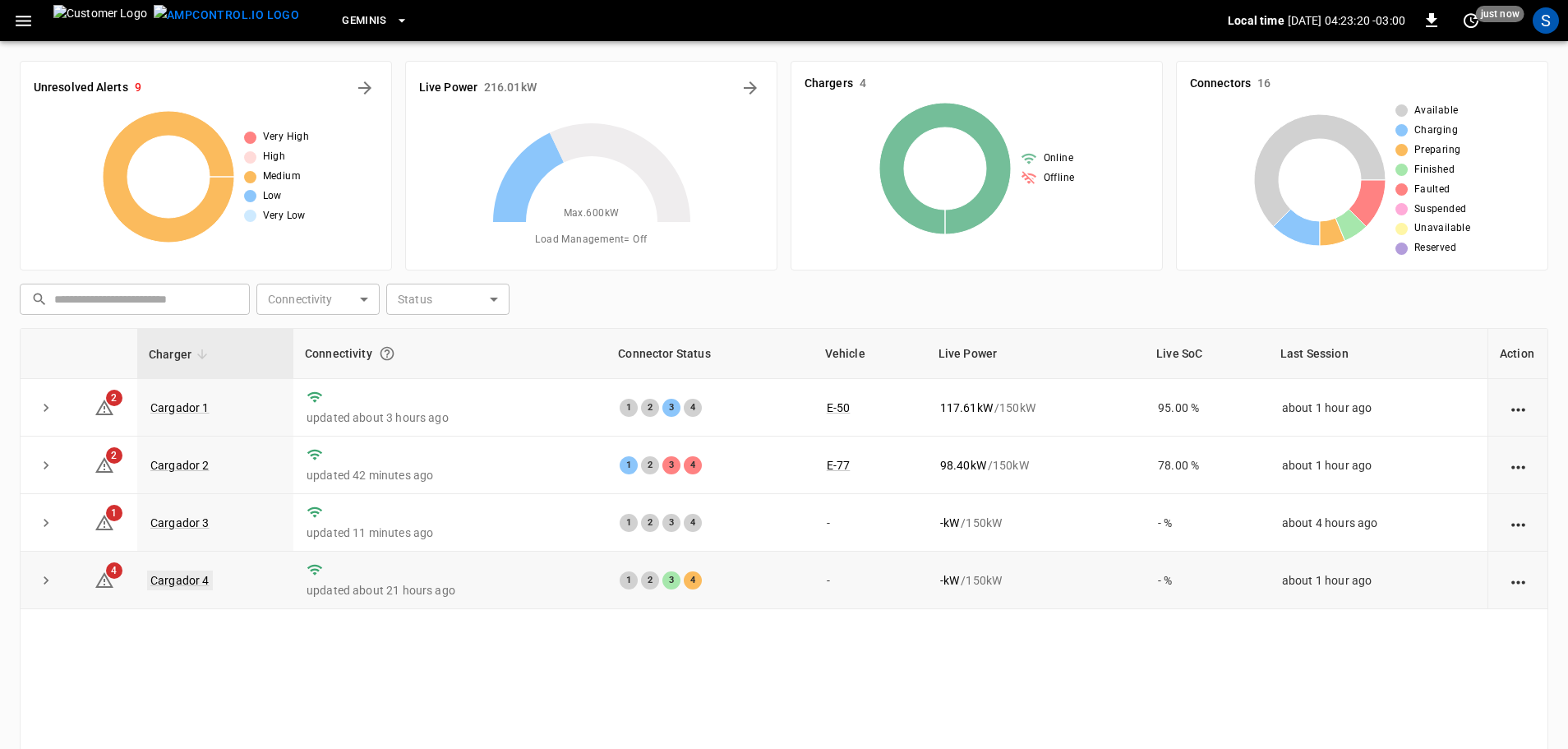
click at [166, 581] on link "Cargador 4" at bounding box center [180, 580] width 66 height 20
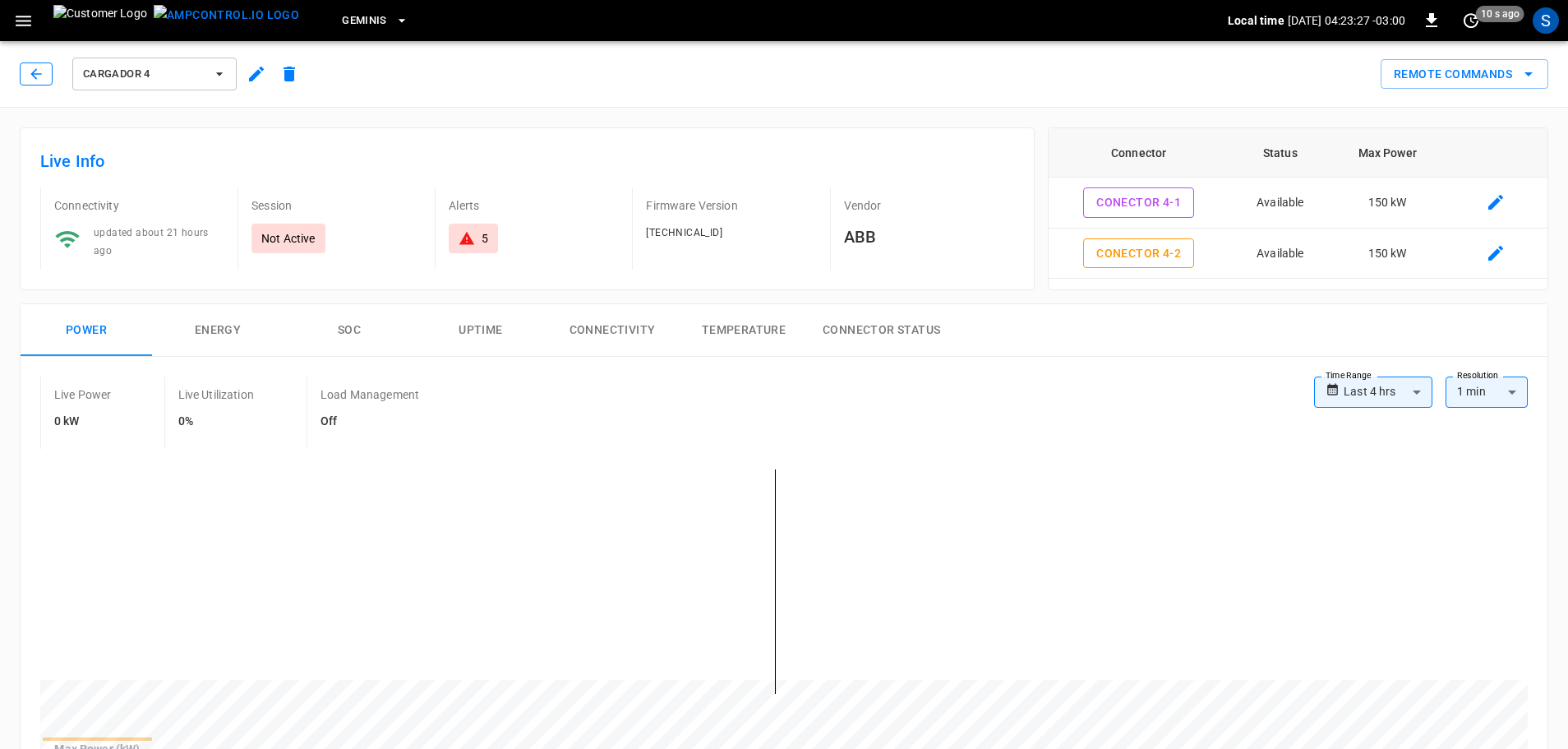
click at [48, 74] on button "button" at bounding box center [36, 74] width 33 height 23
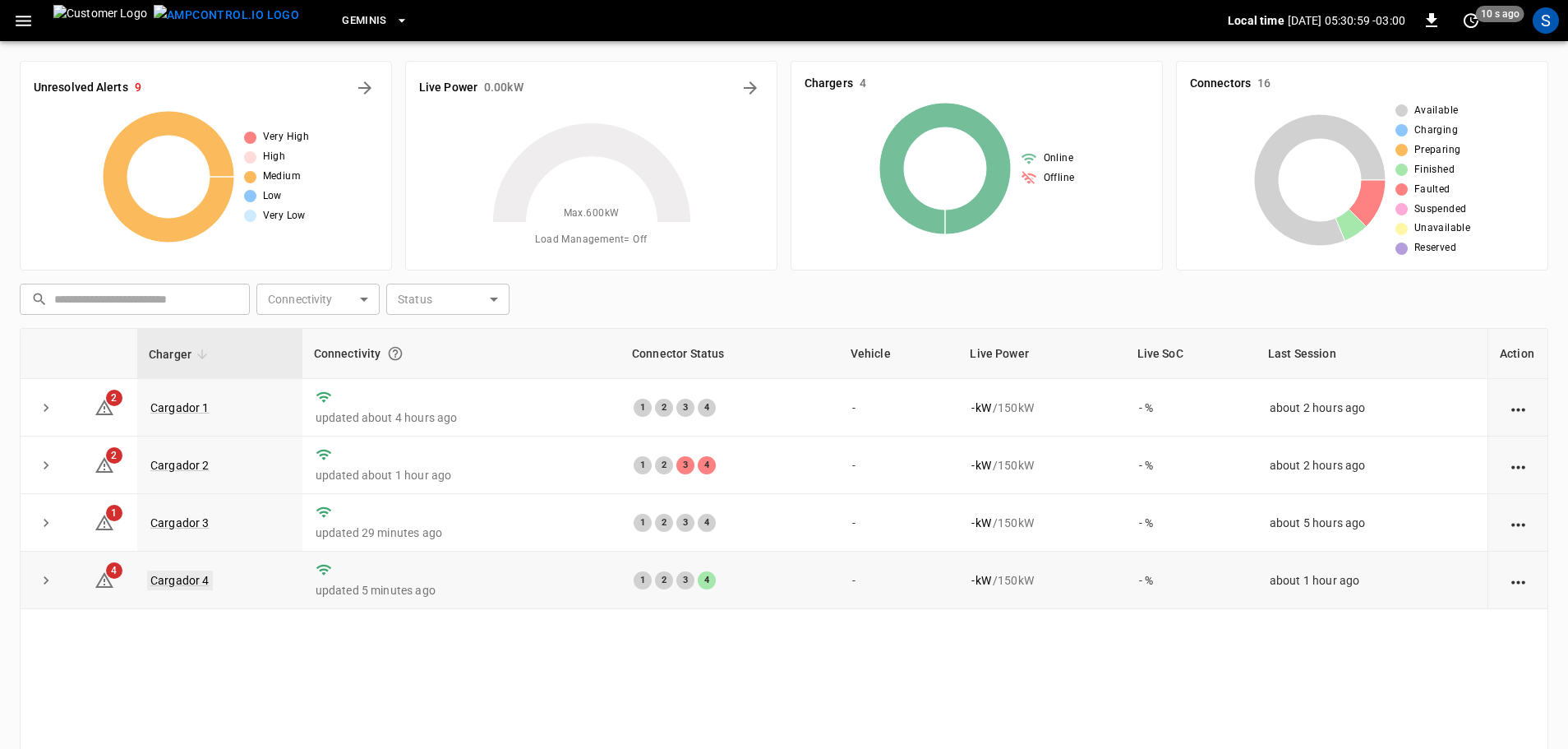
click at [165, 584] on link "Cargador 4" at bounding box center [180, 580] width 66 height 20
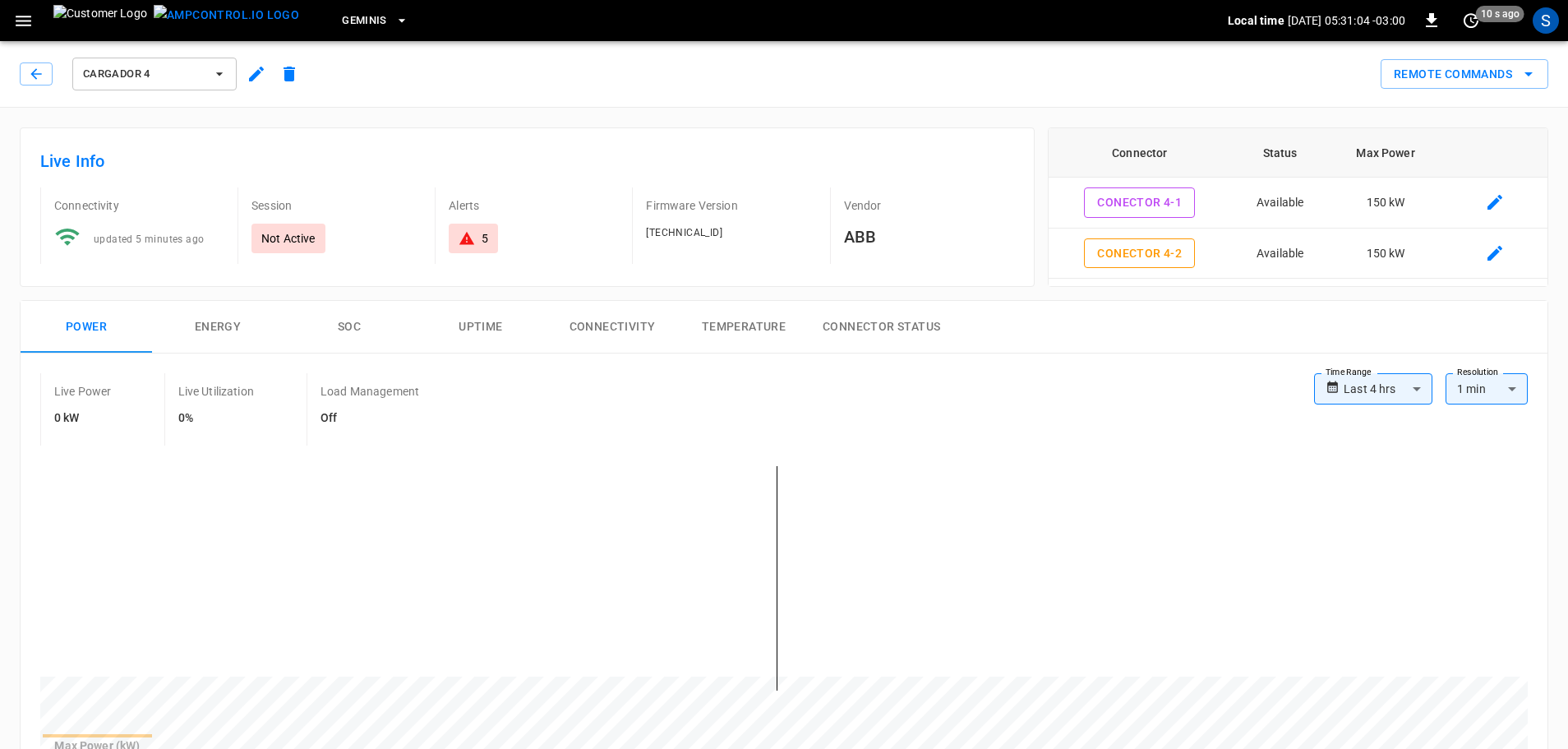
click at [30, 60] on div "Cargador 4" at bounding box center [162, 74] width 286 height 39
click at [28, 71] on icon "button" at bounding box center [36, 74] width 16 height 16
